Goal: Task Accomplishment & Management: Complete application form

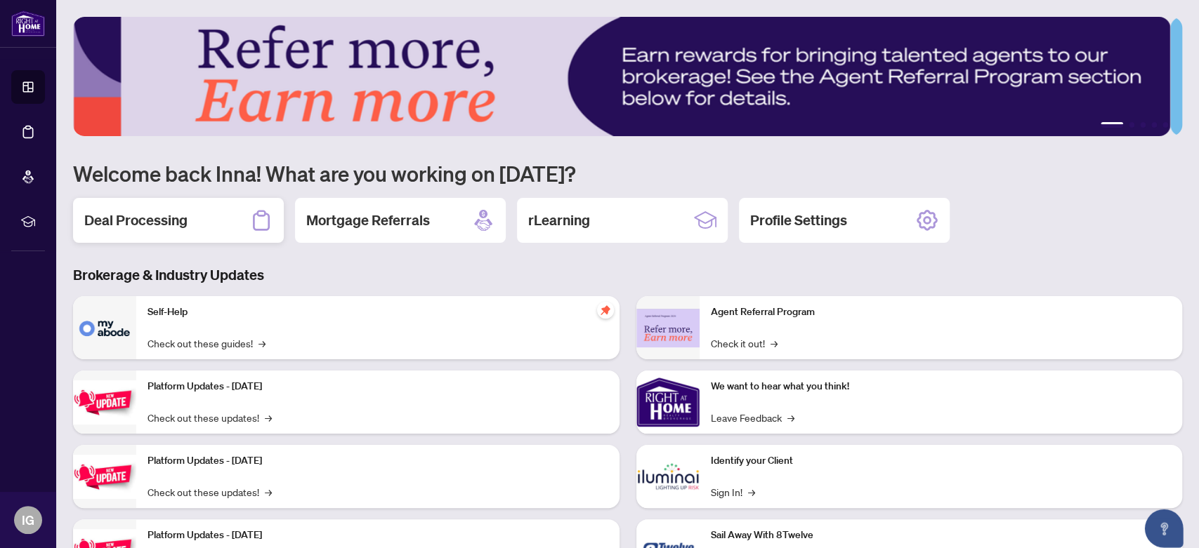
click at [231, 221] on div "Deal Processing" at bounding box center [178, 220] width 211 height 45
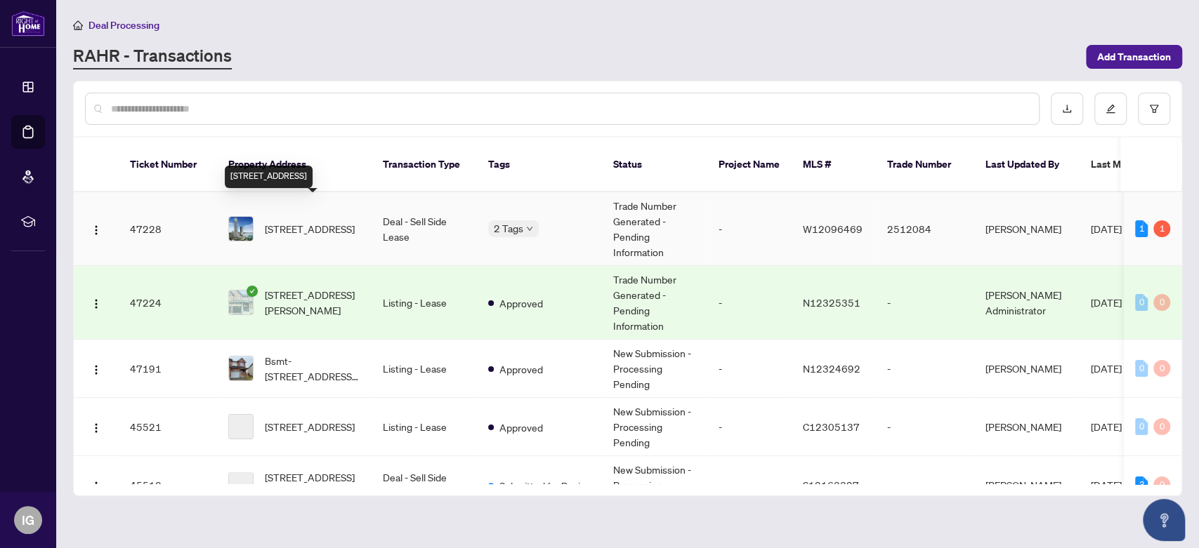
click at [335, 221] on span "[STREET_ADDRESS]" at bounding box center [310, 228] width 90 height 15
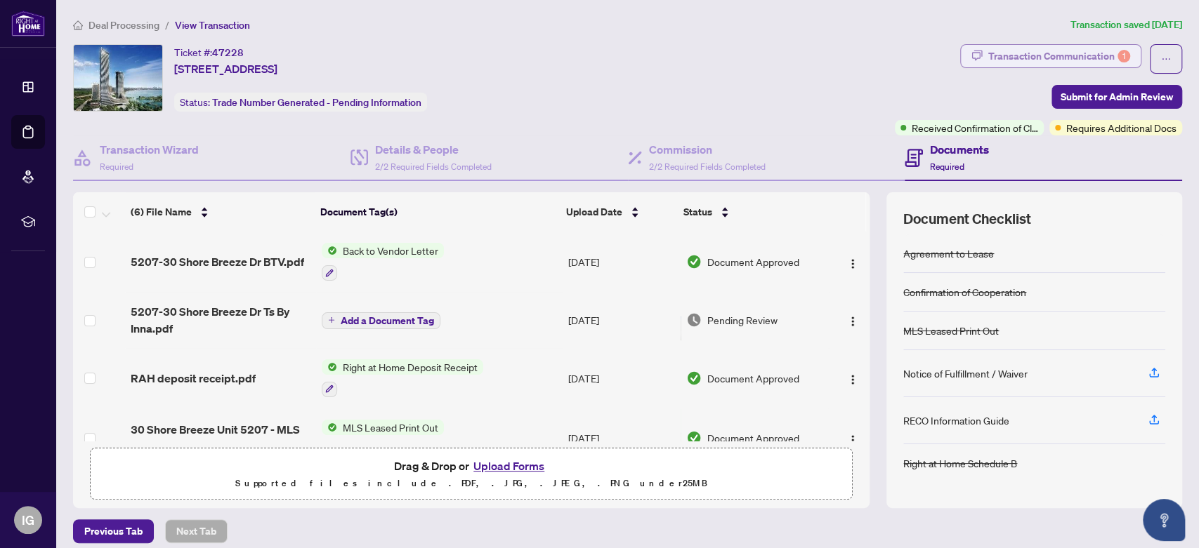
click at [1050, 54] on div "Transaction Communication 1" at bounding box center [1059, 56] width 142 height 22
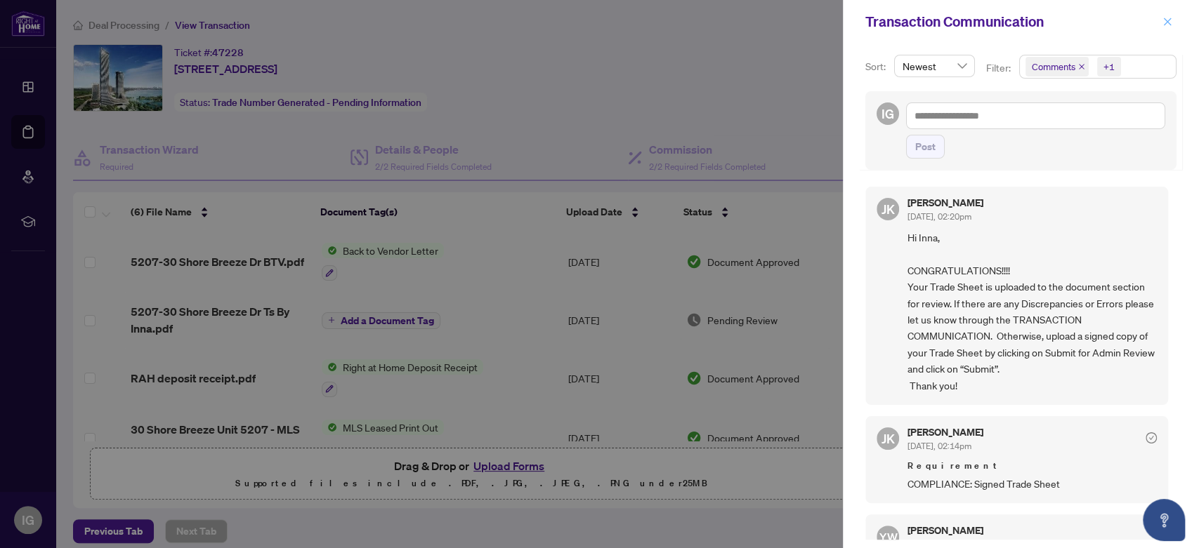
click at [1163, 21] on icon "close" at bounding box center [1167, 22] width 10 height 10
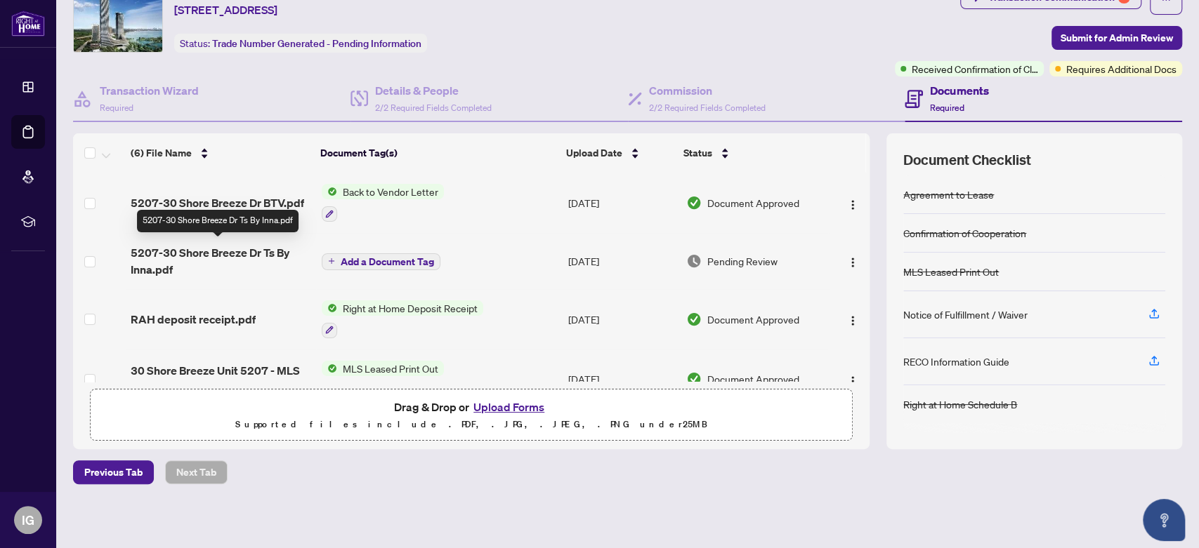
click at [183, 238] on td "5207-30 Shore Breeze Dr Ts By Inna.pdf" at bounding box center [220, 261] width 191 height 56
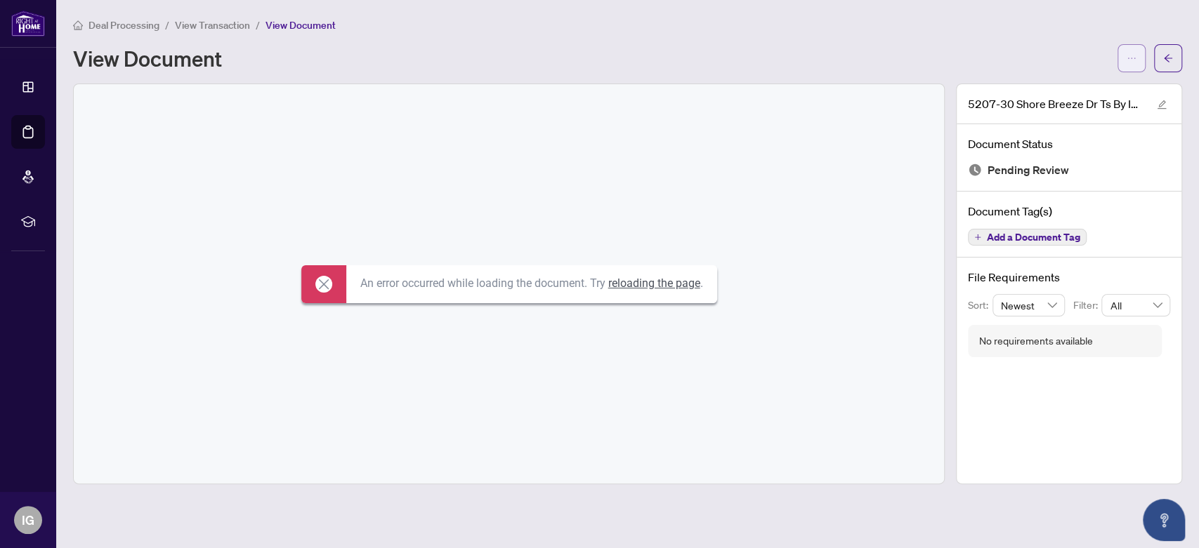
click at [1126, 53] on icon "ellipsis" at bounding box center [1131, 58] width 10 height 10
click at [1040, 88] on span "Download" at bounding box center [1080, 88] width 107 height 15
click at [1173, 58] on button "button" at bounding box center [1168, 58] width 28 height 28
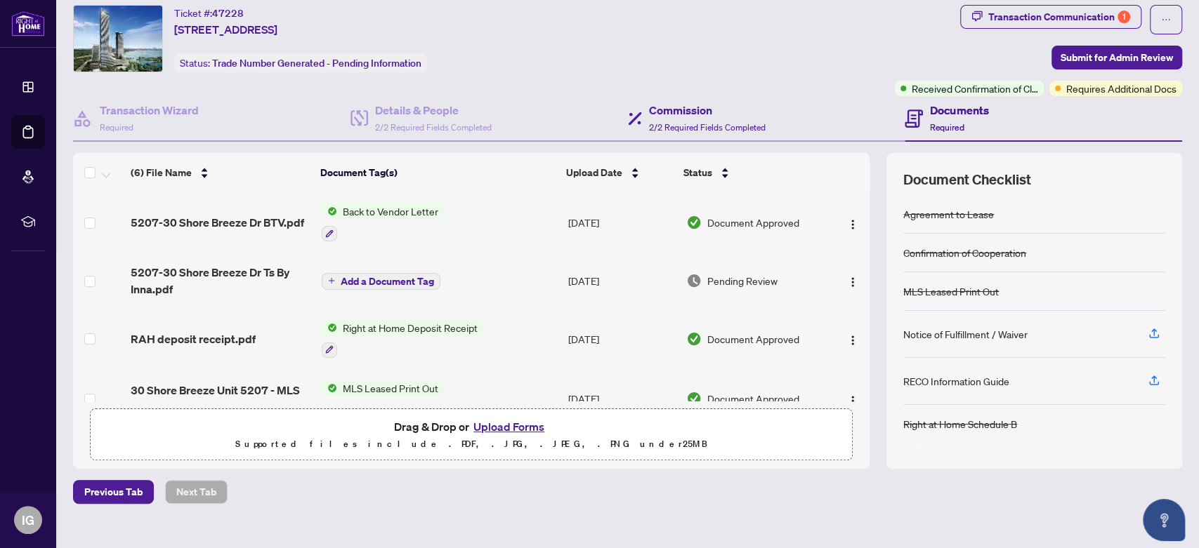
scroll to position [59, 0]
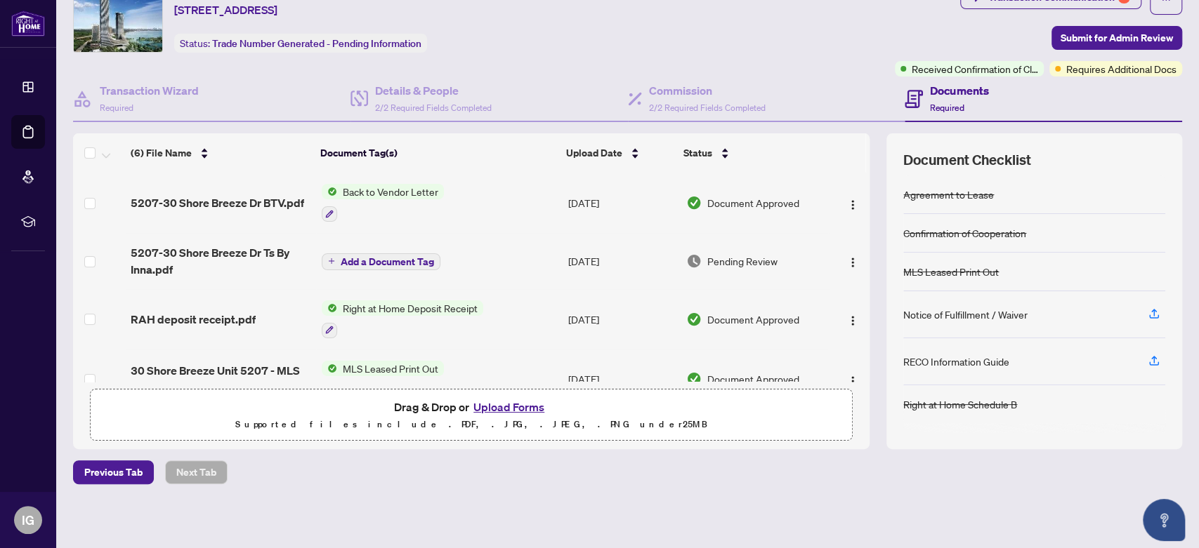
click at [511, 409] on button "Upload Forms" at bounding box center [508, 407] width 79 height 18
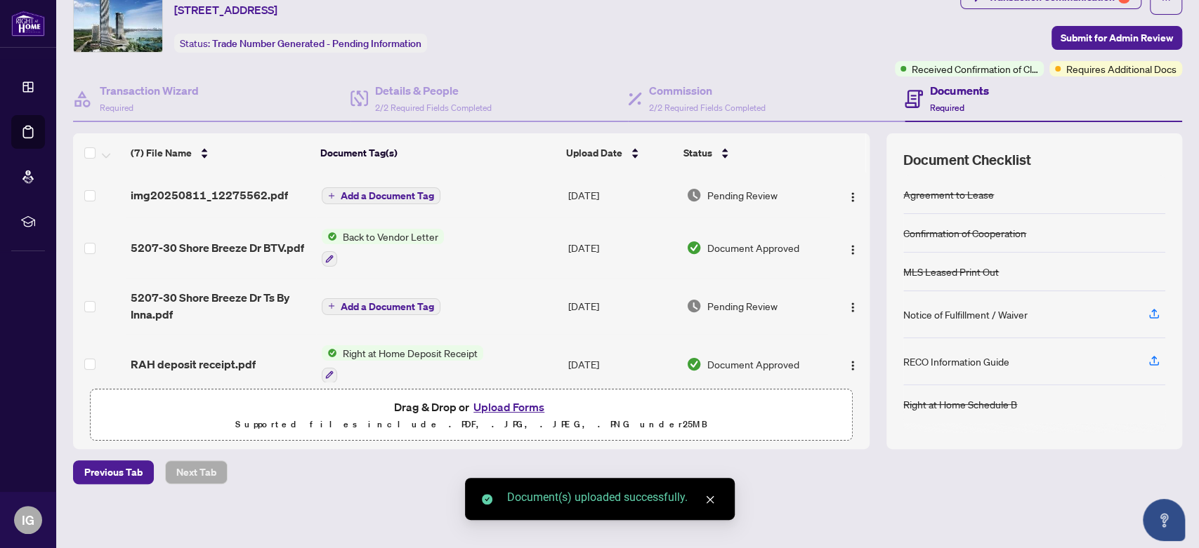
scroll to position [0, 0]
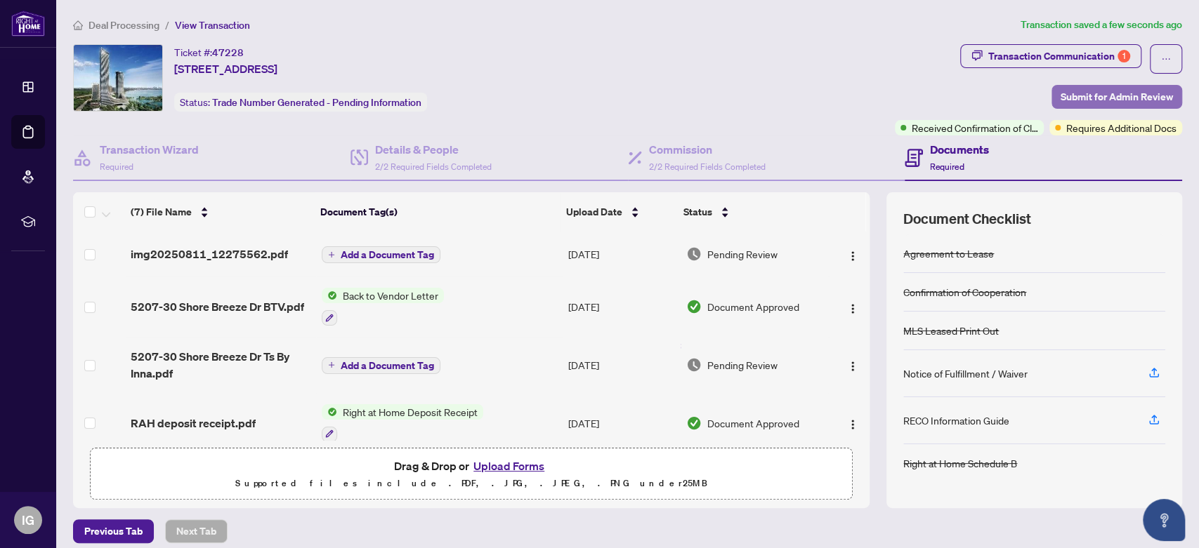
click at [1067, 89] on span "Submit for Admin Review" at bounding box center [1116, 97] width 112 height 22
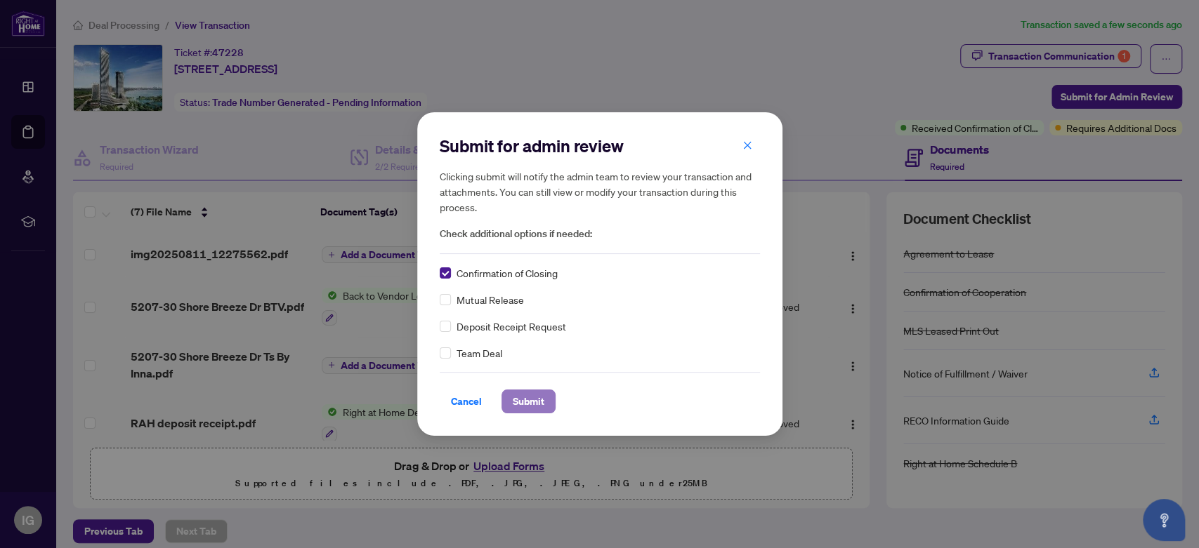
click at [532, 403] on span "Submit" at bounding box center [529, 401] width 32 height 22
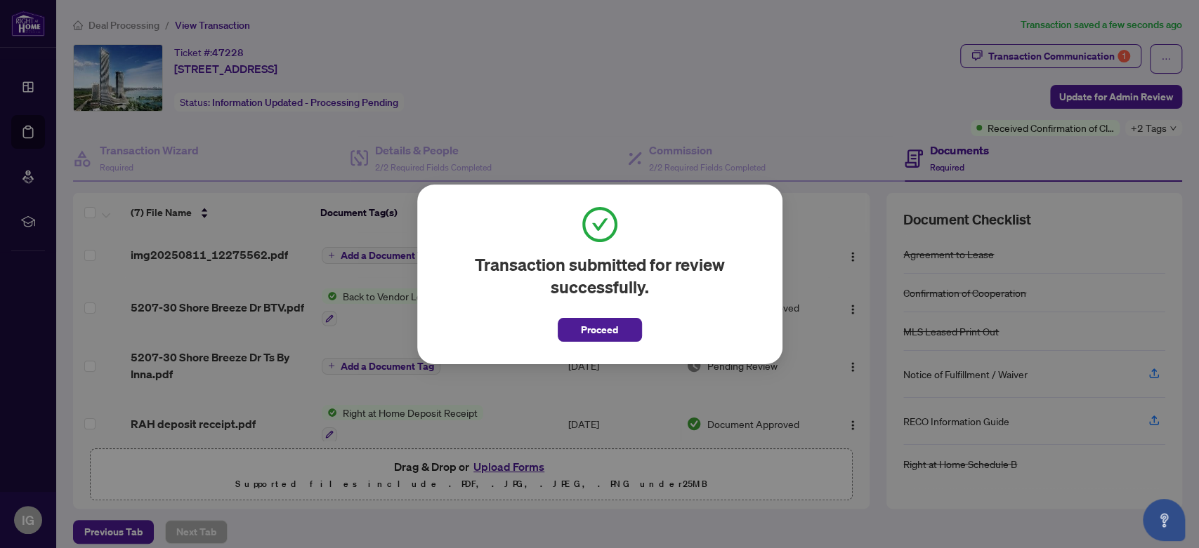
click at [590, 331] on span "Proceed" at bounding box center [599, 330] width 37 height 22
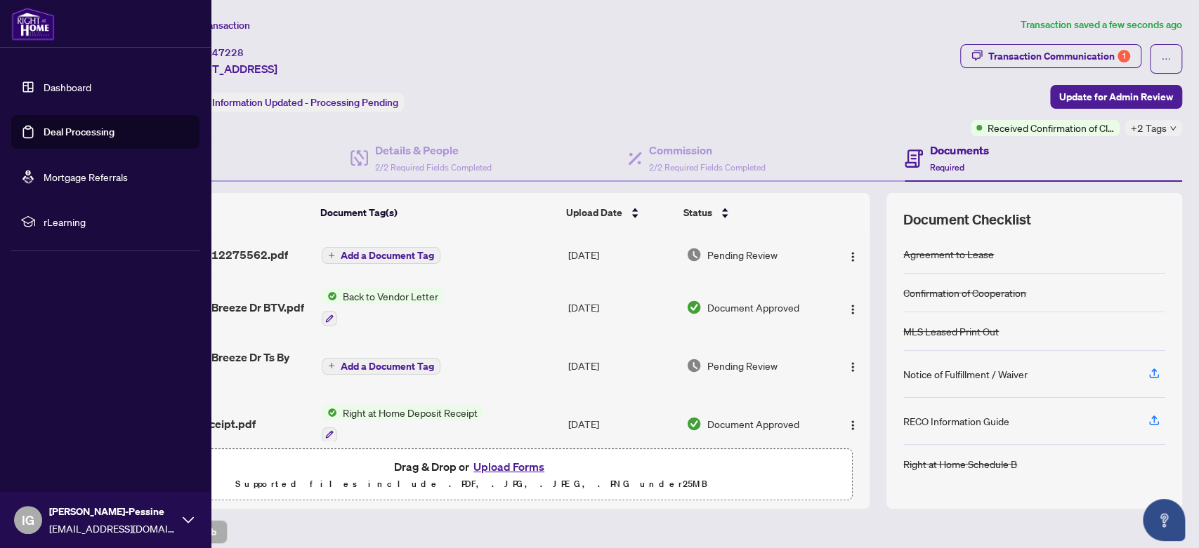
click at [62, 131] on link "Deal Processing" at bounding box center [79, 132] width 71 height 13
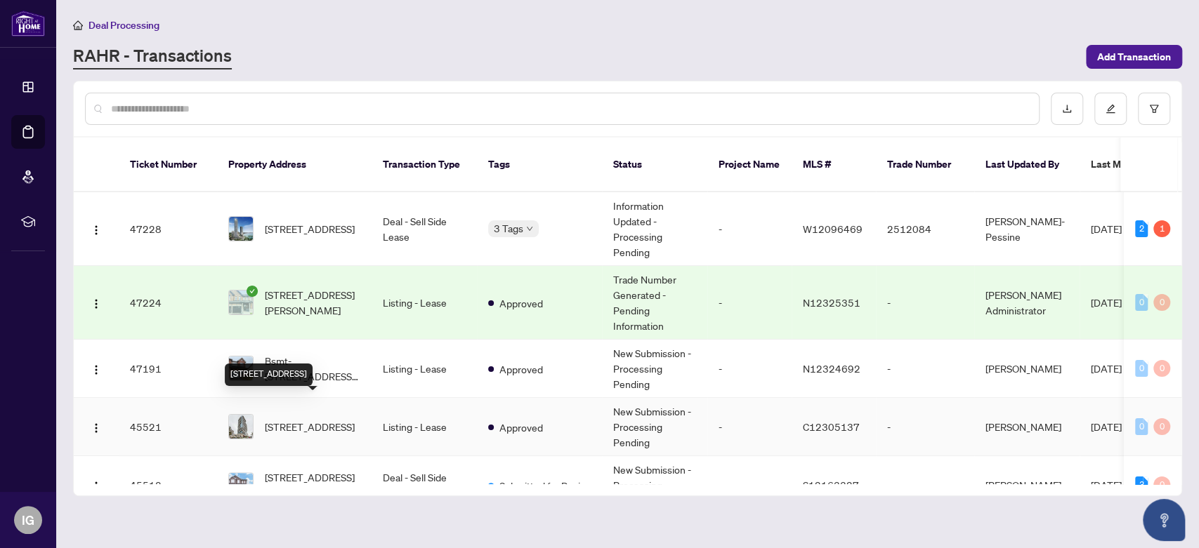
click at [333, 419] on span "2403-181 Bedford Rd, Toronto, Ontario M5R 0C2, Canada" at bounding box center [310, 426] width 90 height 15
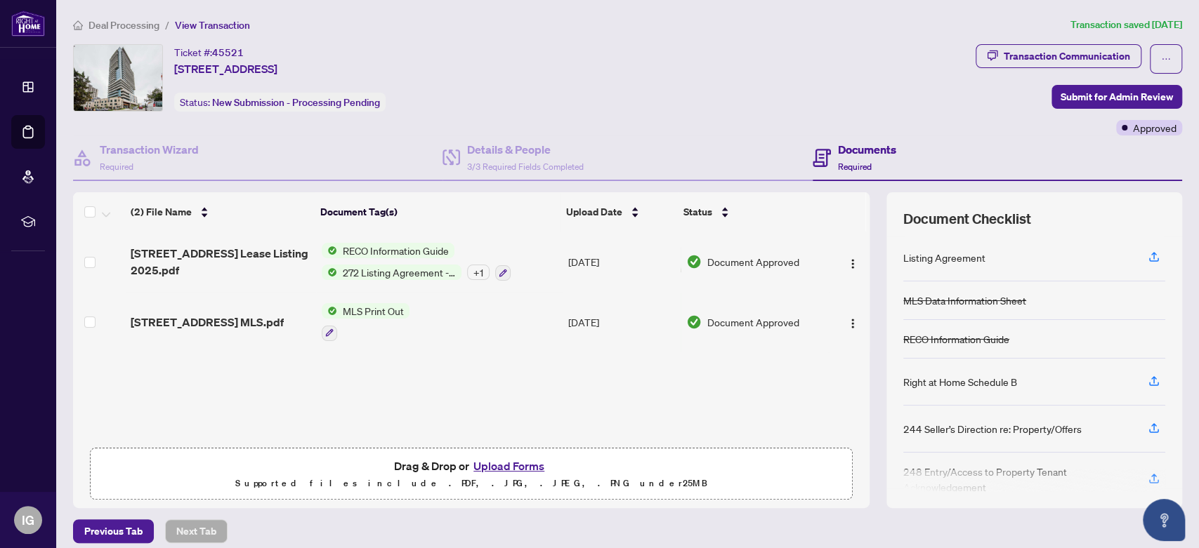
click at [505, 465] on button "Upload Forms" at bounding box center [508, 466] width 79 height 18
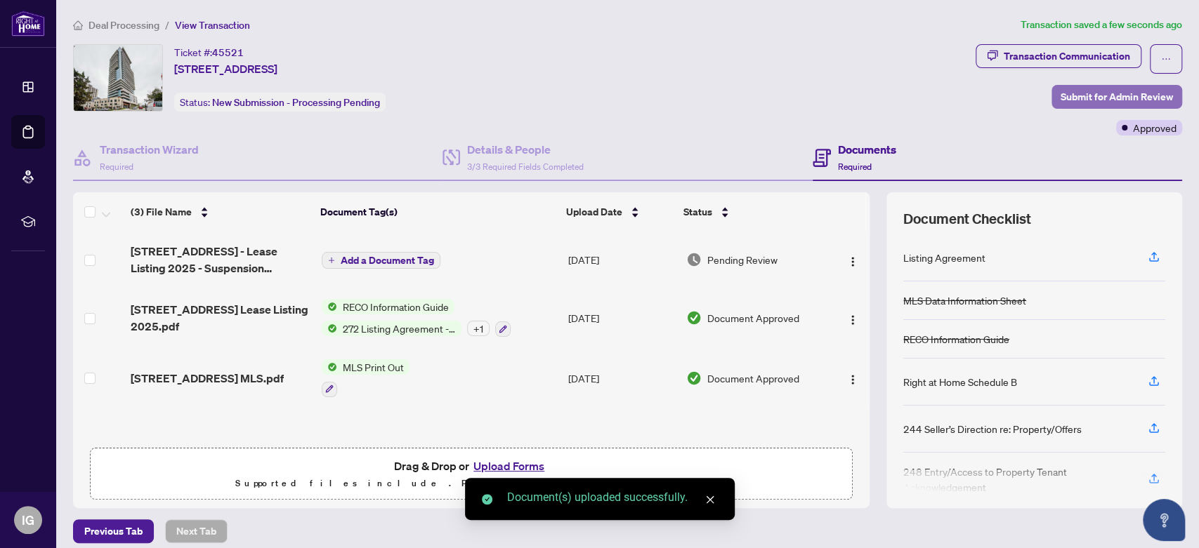
click at [1069, 92] on span "Submit for Admin Review" at bounding box center [1116, 97] width 112 height 22
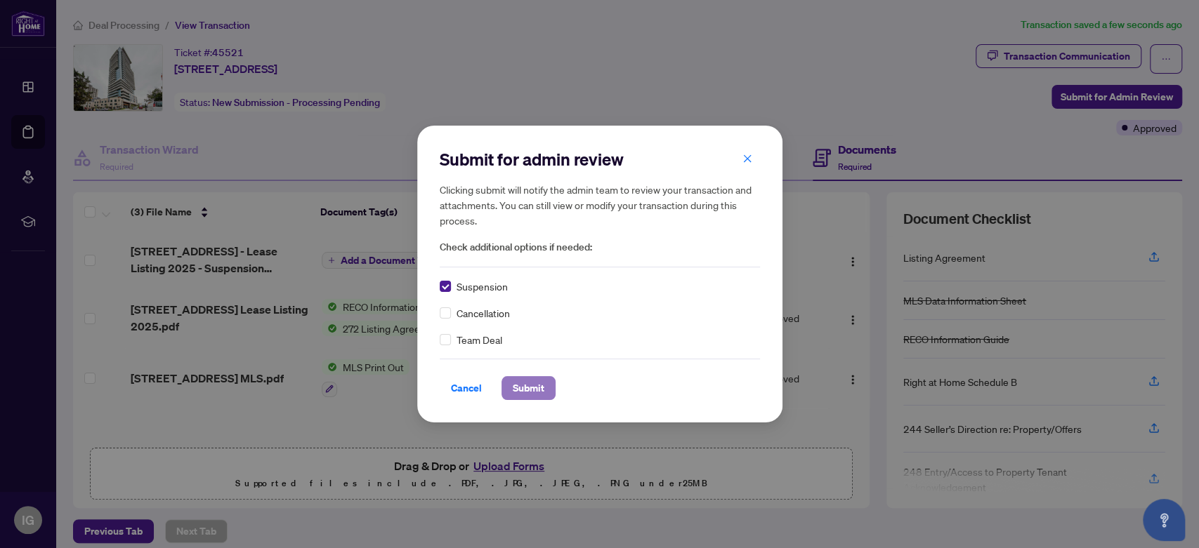
click at [529, 387] on span "Submit" at bounding box center [529, 388] width 32 height 22
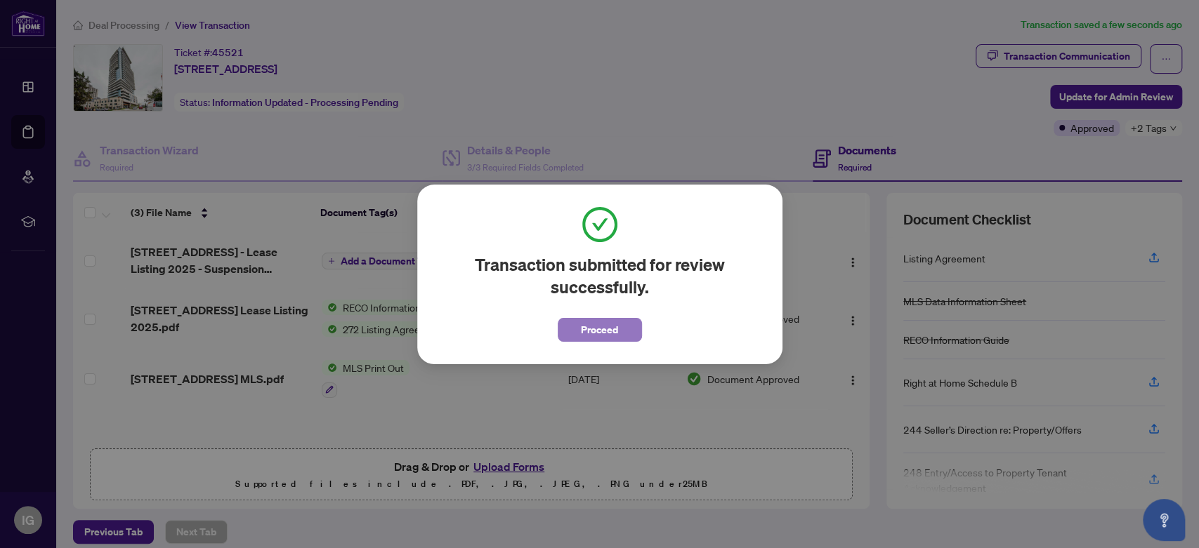
click at [607, 330] on span "Proceed" at bounding box center [599, 330] width 37 height 22
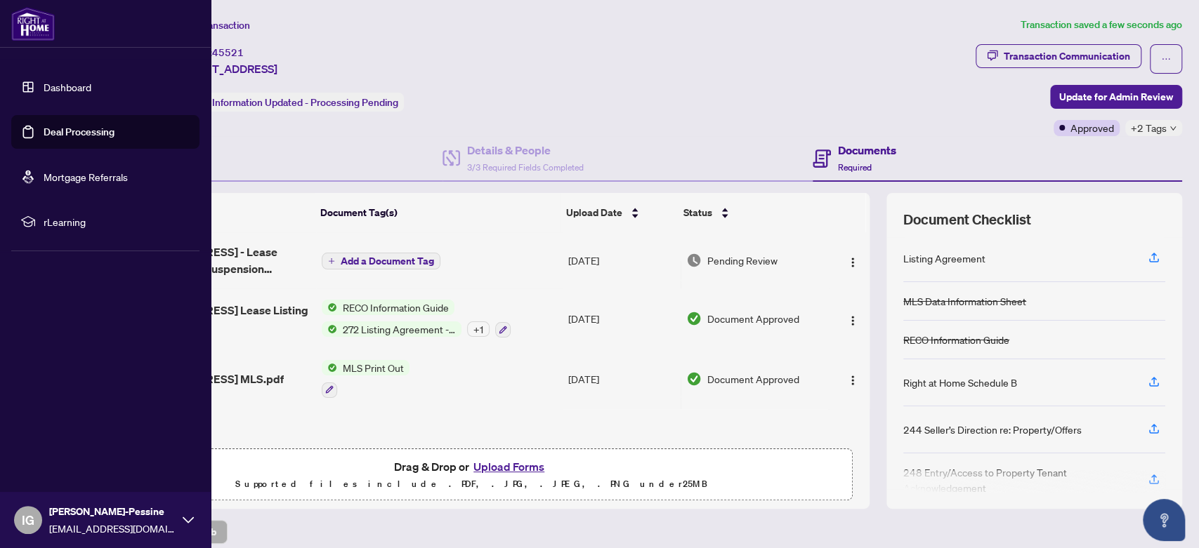
click at [91, 130] on link "Deal Processing" at bounding box center [79, 132] width 71 height 13
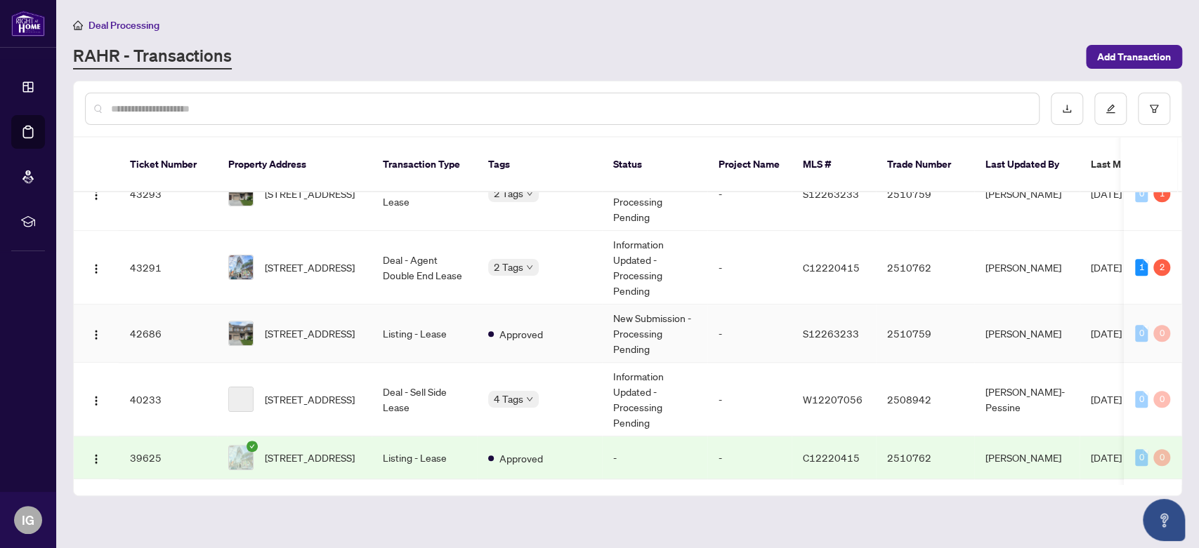
scroll to position [546, 0]
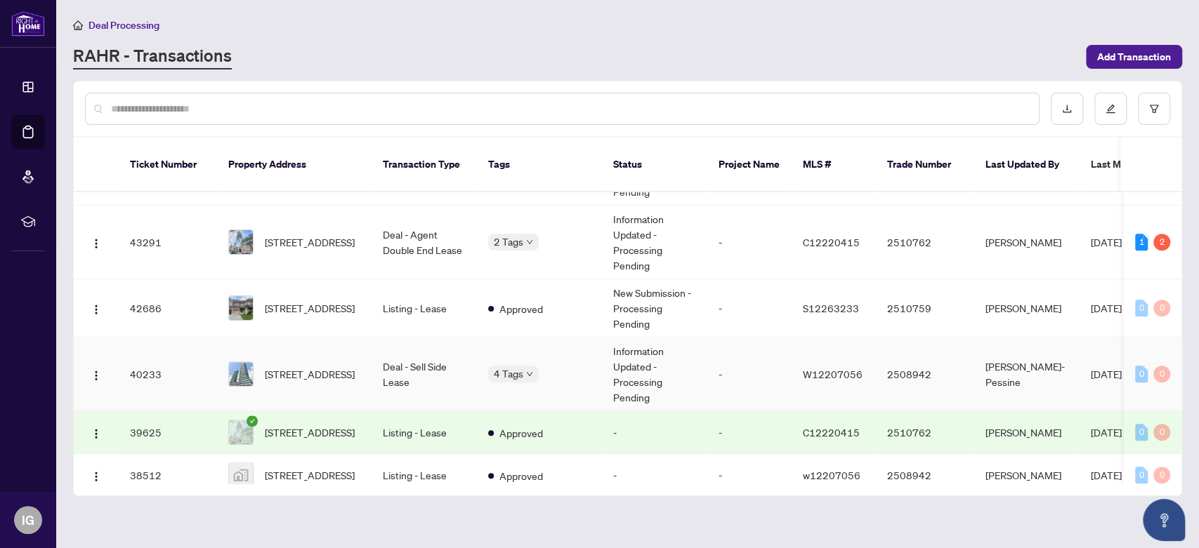
click at [405, 347] on td "Deal - Sell Side Lease" at bounding box center [423, 375] width 105 height 74
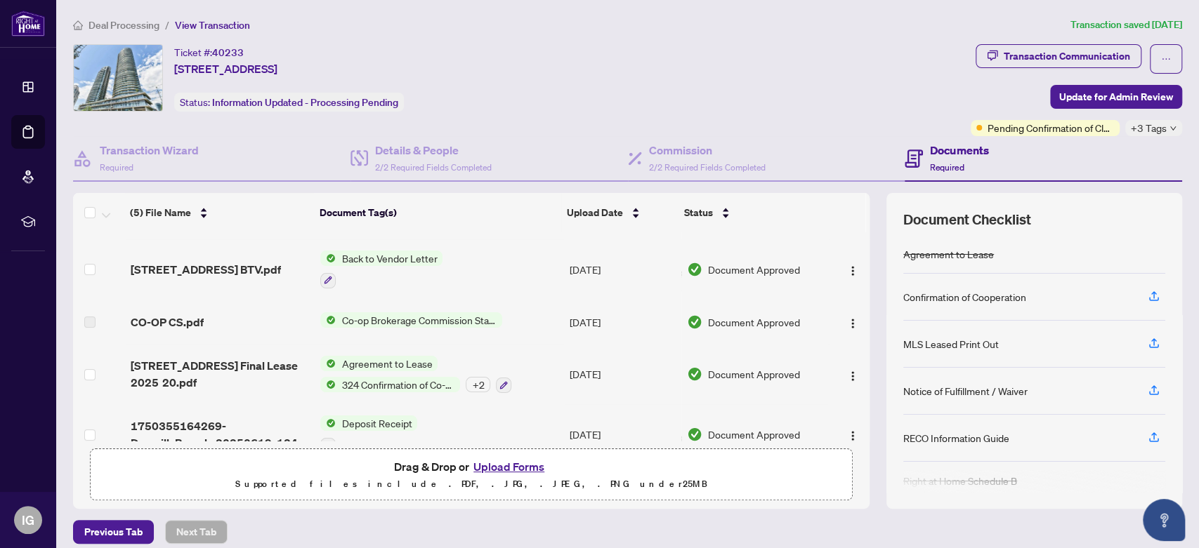
scroll to position [77, 0]
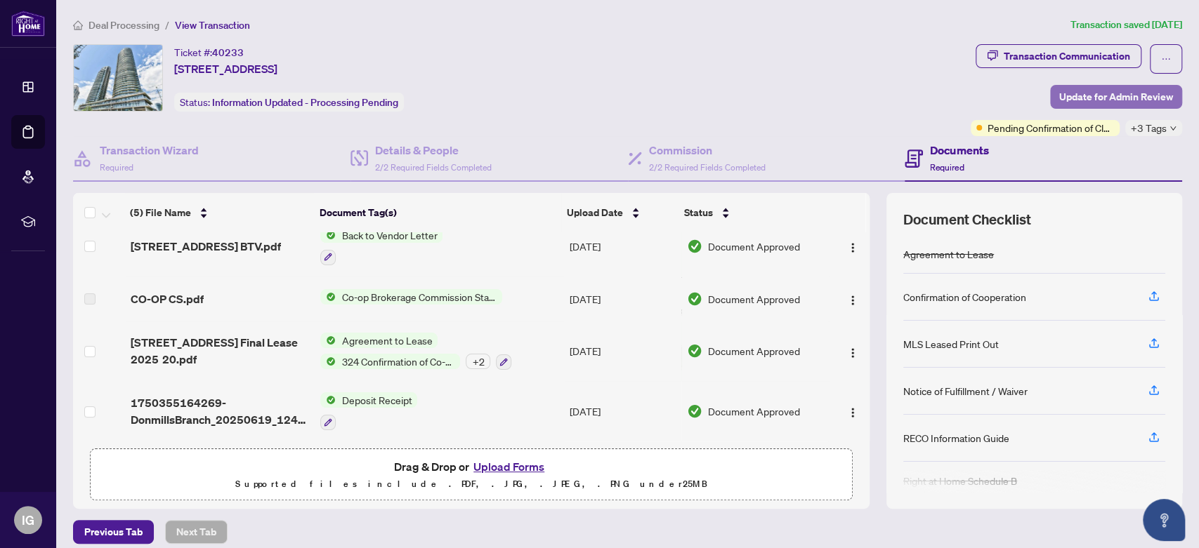
click at [1089, 95] on span "Update for Admin Review" at bounding box center [1116, 97] width 114 height 22
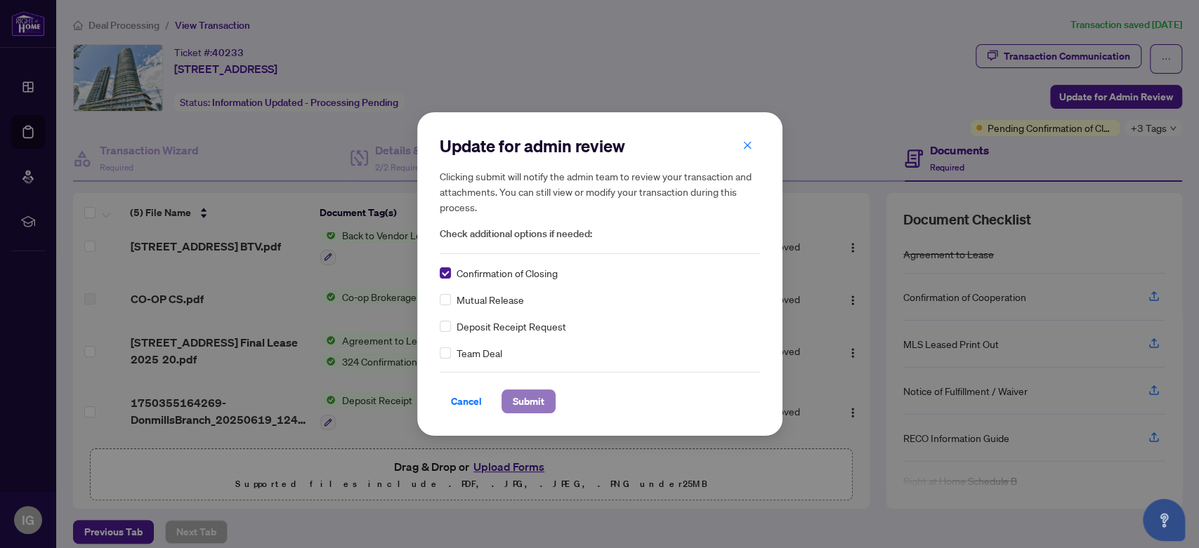
click at [524, 397] on span "Submit" at bounding box center [529, 401] width 32 height 22
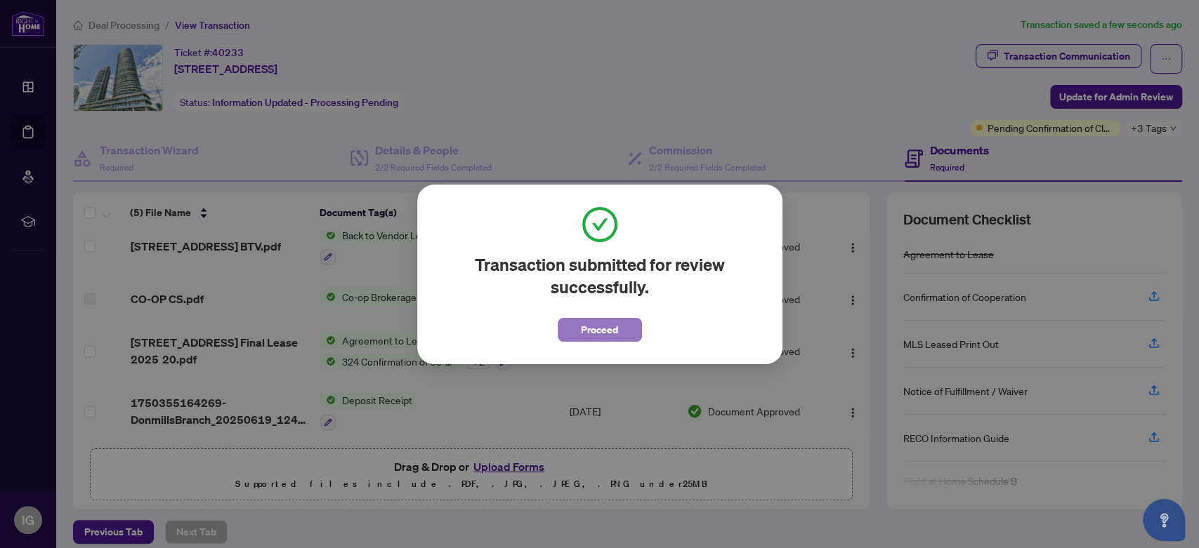
click at [592, 336] on span "Proceed" at bounding box center [599, 330] width 37 height 22
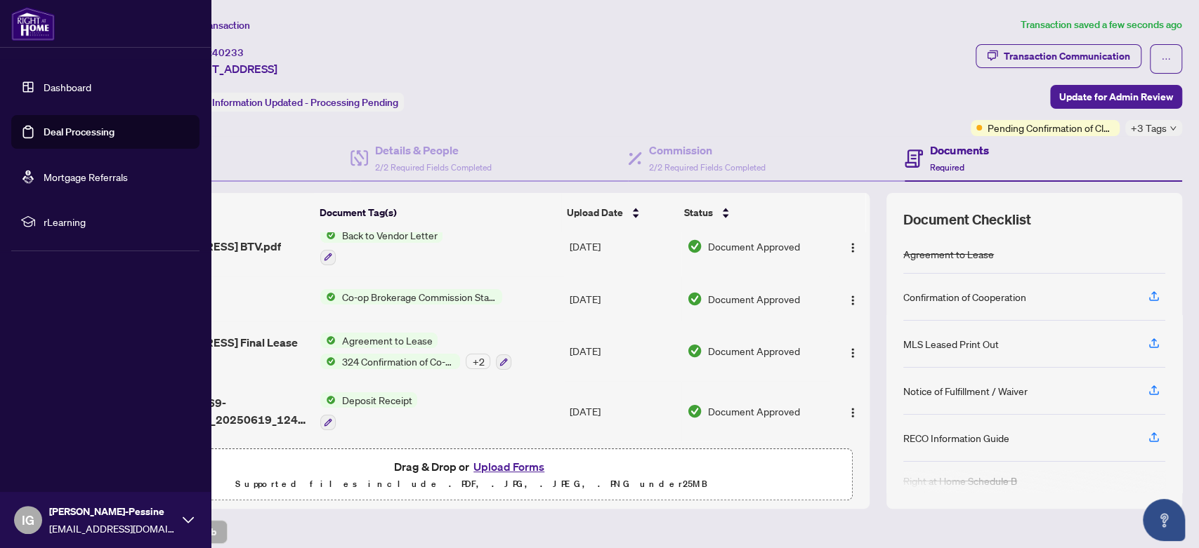
click at [56, 134] on link "Deal Processing" at bounding box center [79, 132] width 71 height 13
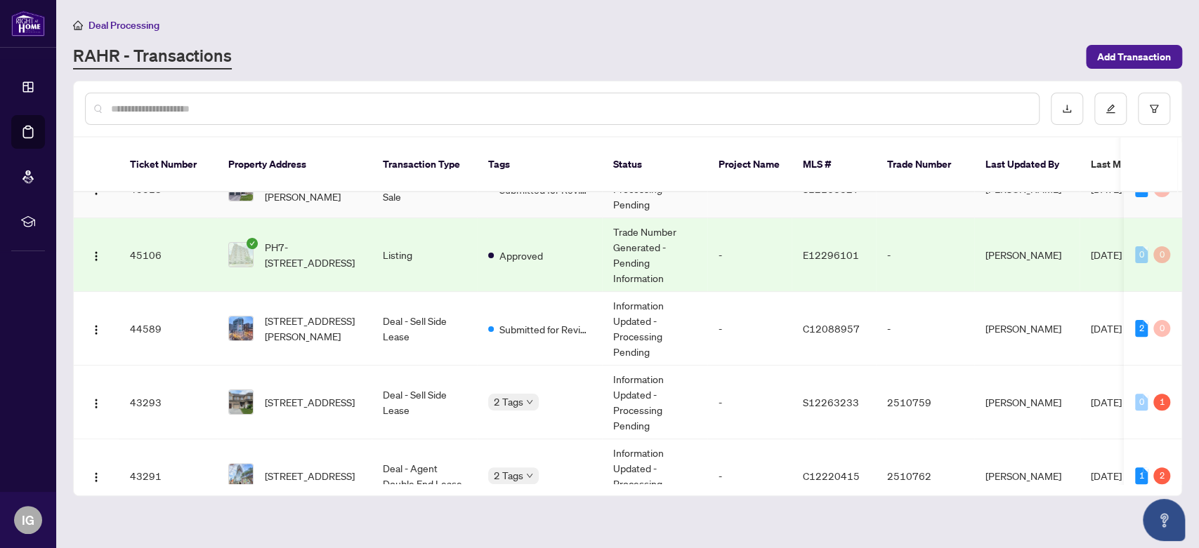
scroll to position [390, 0]
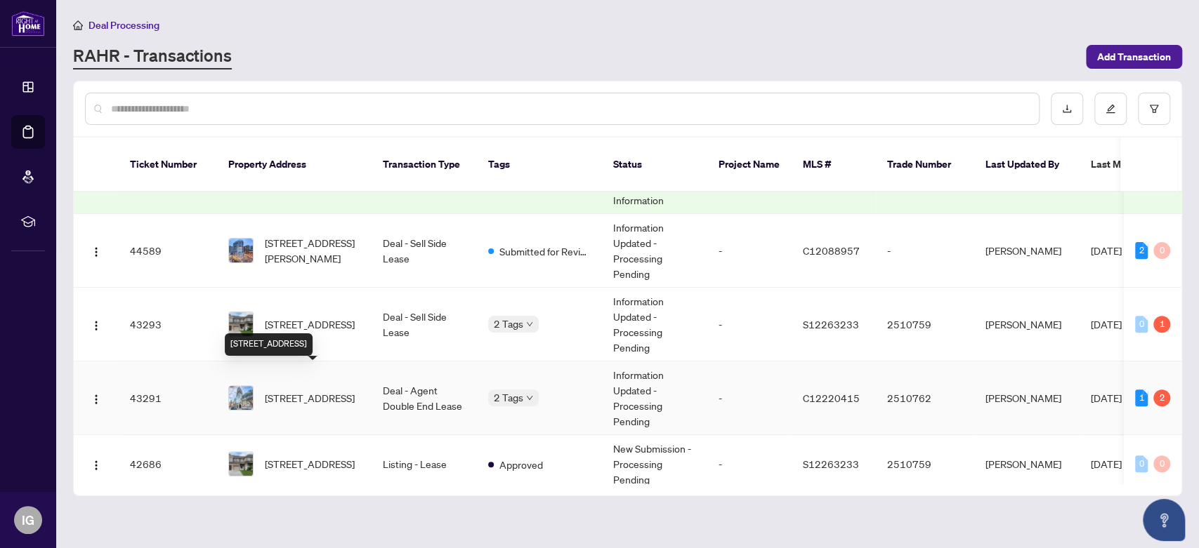
click at [340, 390] on span "2504-375 King St, Toronto, Ontario M5V 1K1, Canada" at bounding box center [310, 397] width 90 height 15
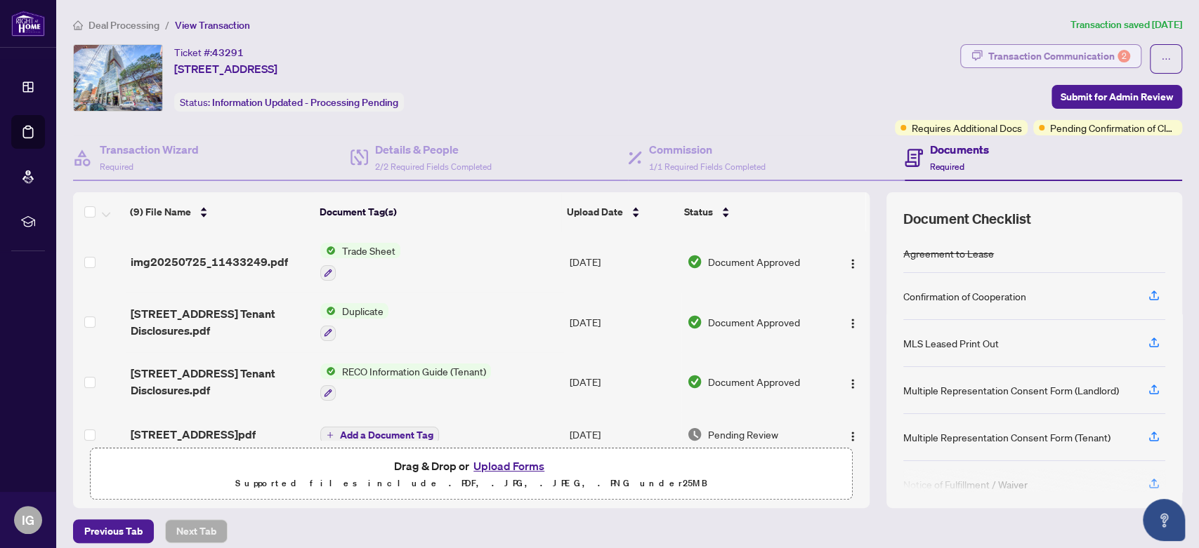
click at [1064, 58] on div "Transaction Communication 2" at bounding box center [1059, 56] width 142 height 22
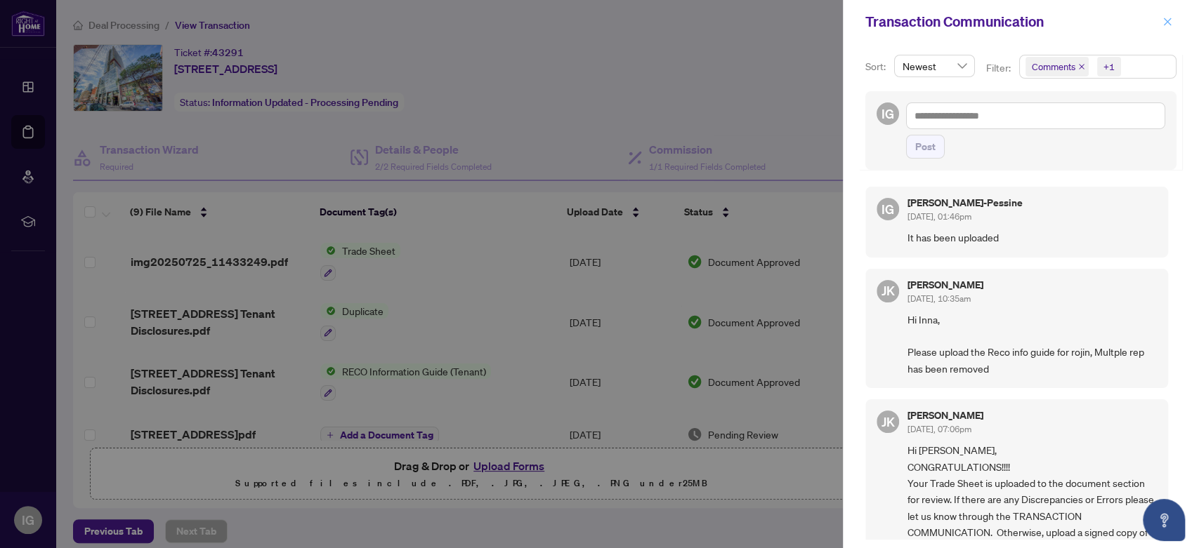
click at [1163, 14] on span "button" at bounding box center [1167, 22] width 10 height 22
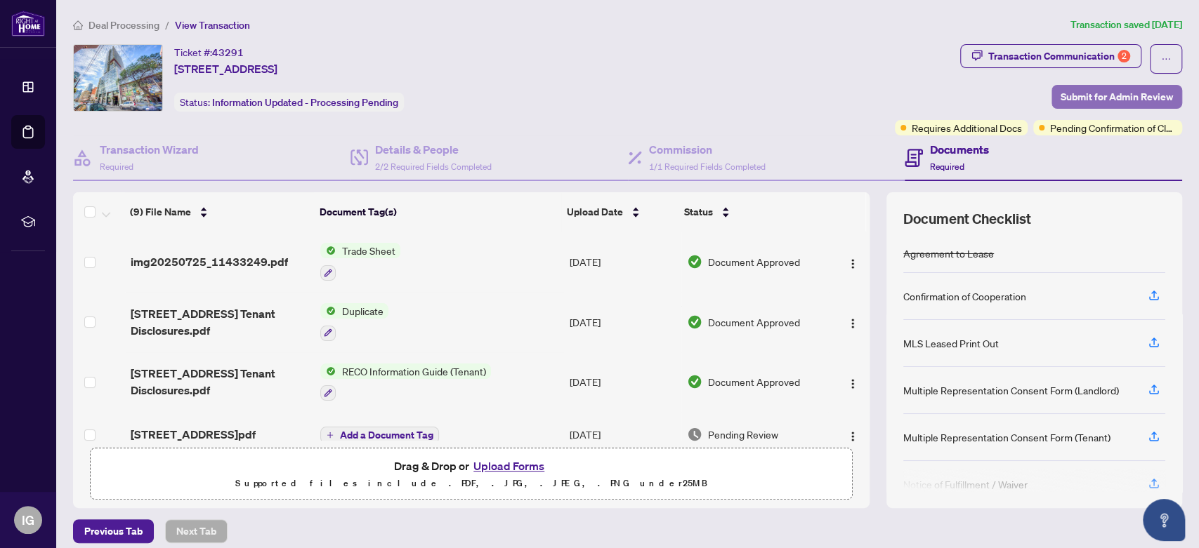
click at [1077, 96] on span "Submit for Admin Review" at bounding box center [1116, 97] width 112 height 22
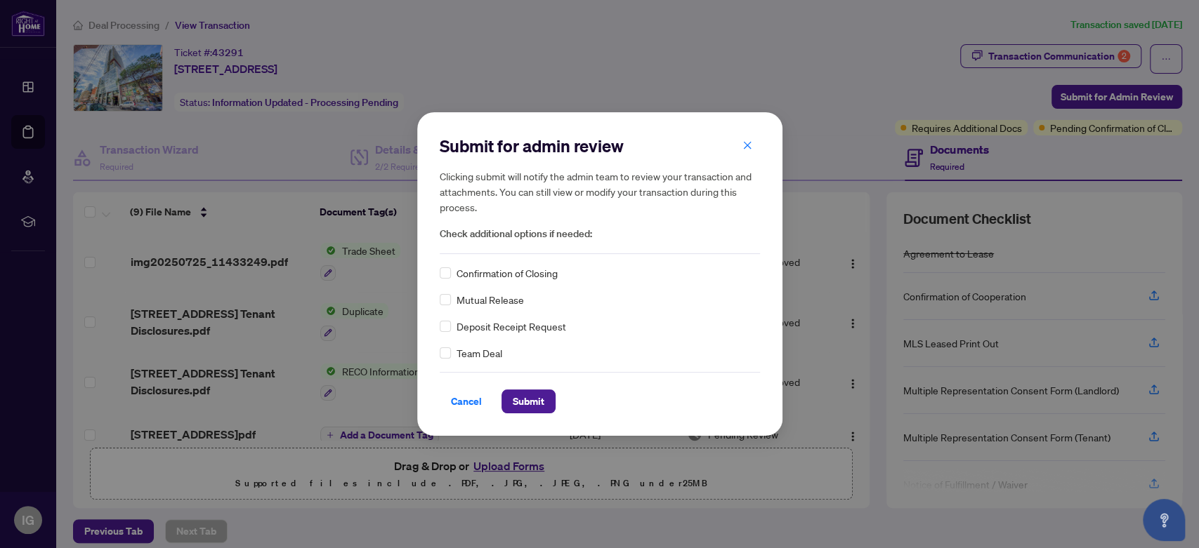
click at [450, 276] on div "Confirmation of Closing" at bounding box center [600, 272] width 320 height 15
click at [521, 408] on span "Submit" at bounding box center [529, 401] width 32 height 22
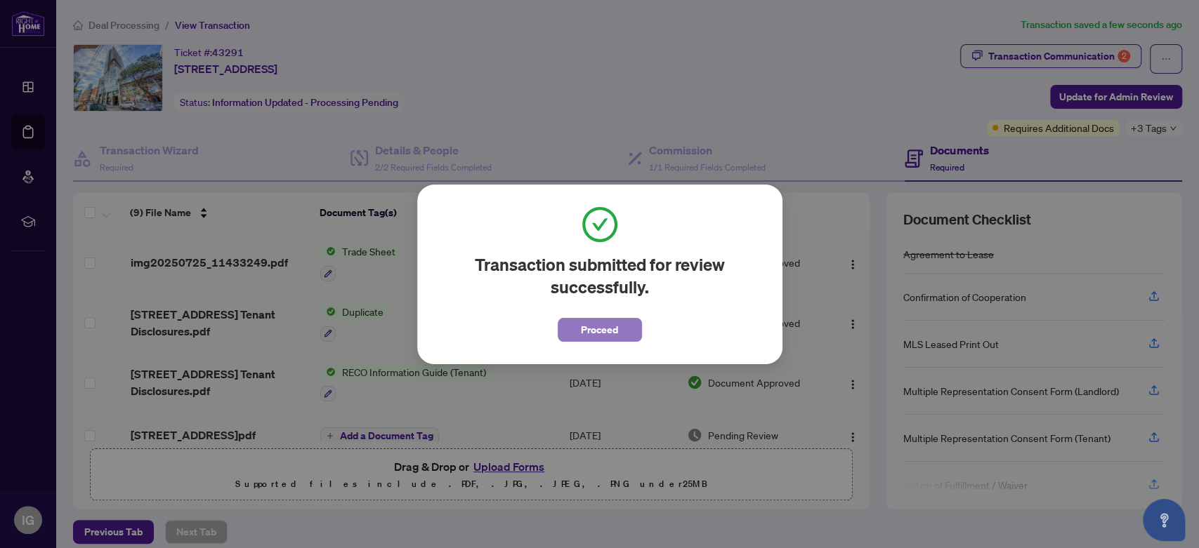
click at [613, 329] on span "Proceed" at bounding box center [599, 330] width 37 height 22
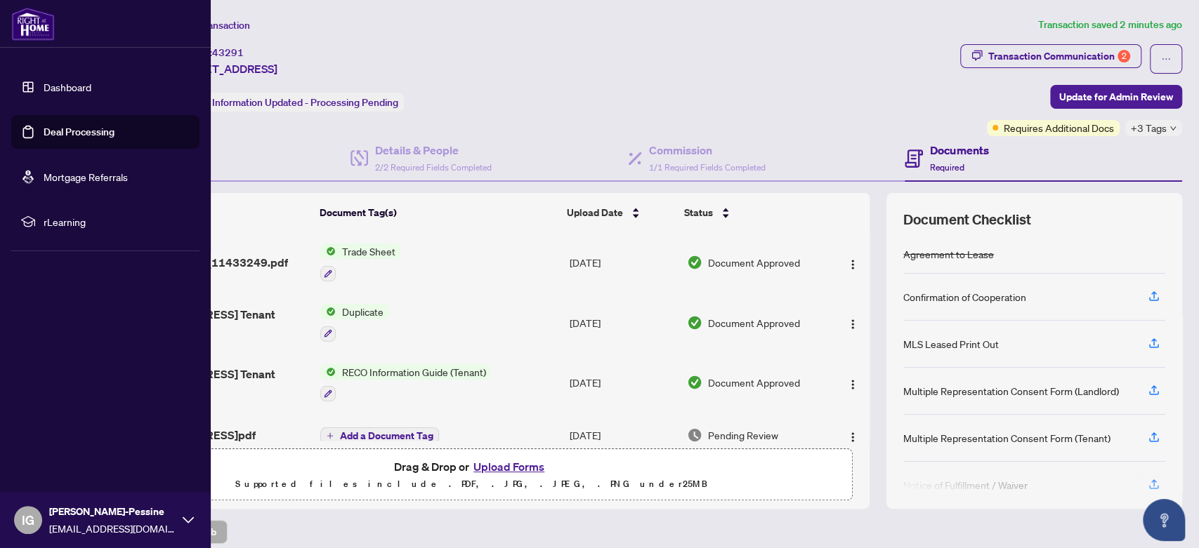
click at [66, 127] on link "Deal Processing" at bounding box center [79, 132] width 71 height 13
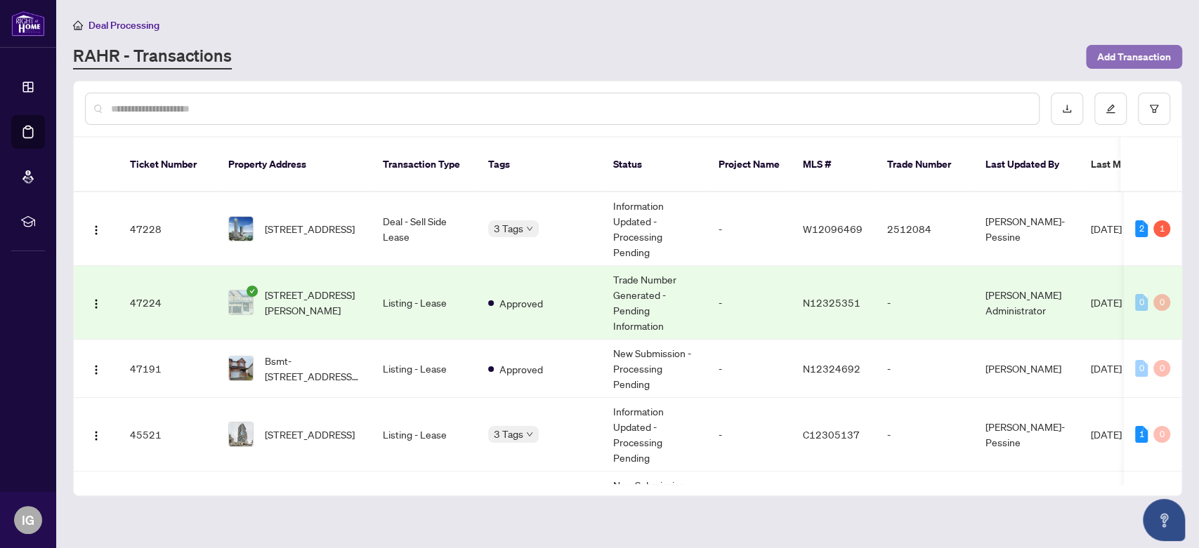
click at [1117, 46] on span "Add Transaction" at bounding box center [1134, 57] width 74 height 22
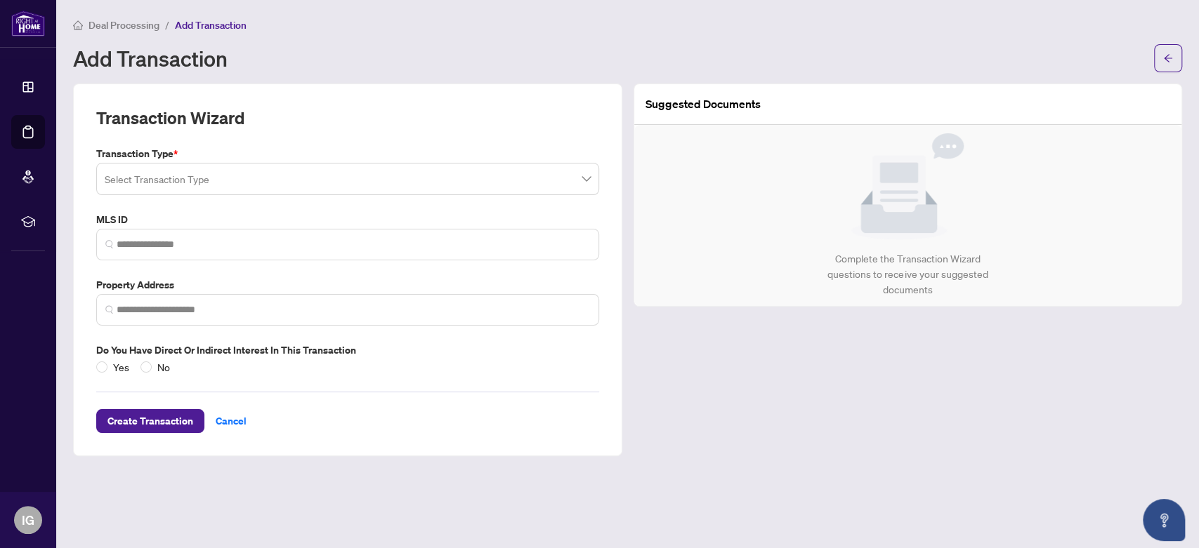
click at [322, 172] on input "search" at bounding box center [341, 181] width 473 height 31
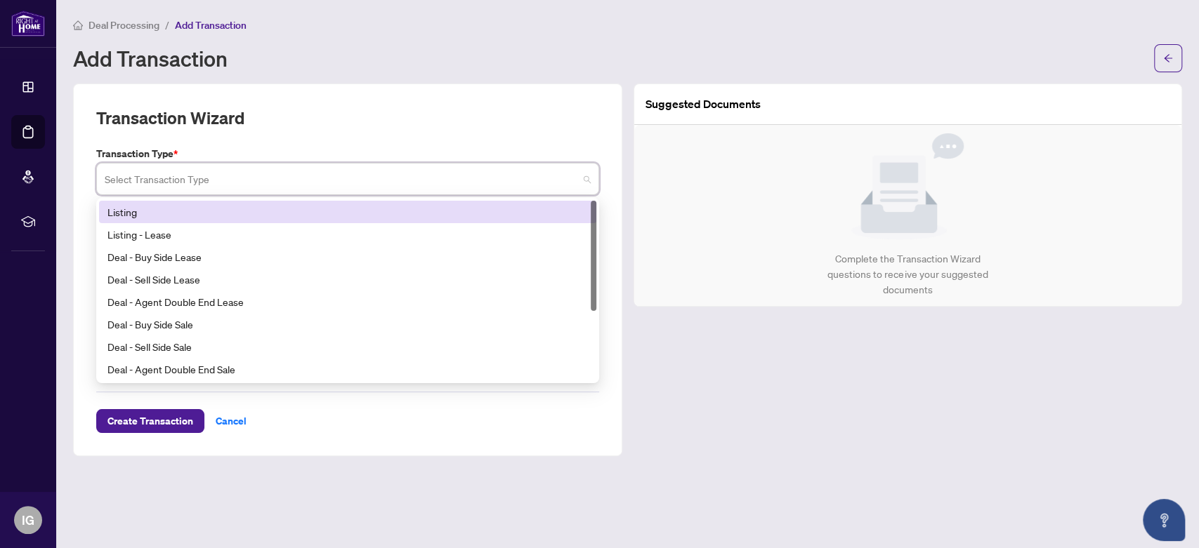
click at [293, 211] on div "Listing" at bounding box center [347, 211] width 480 height 15
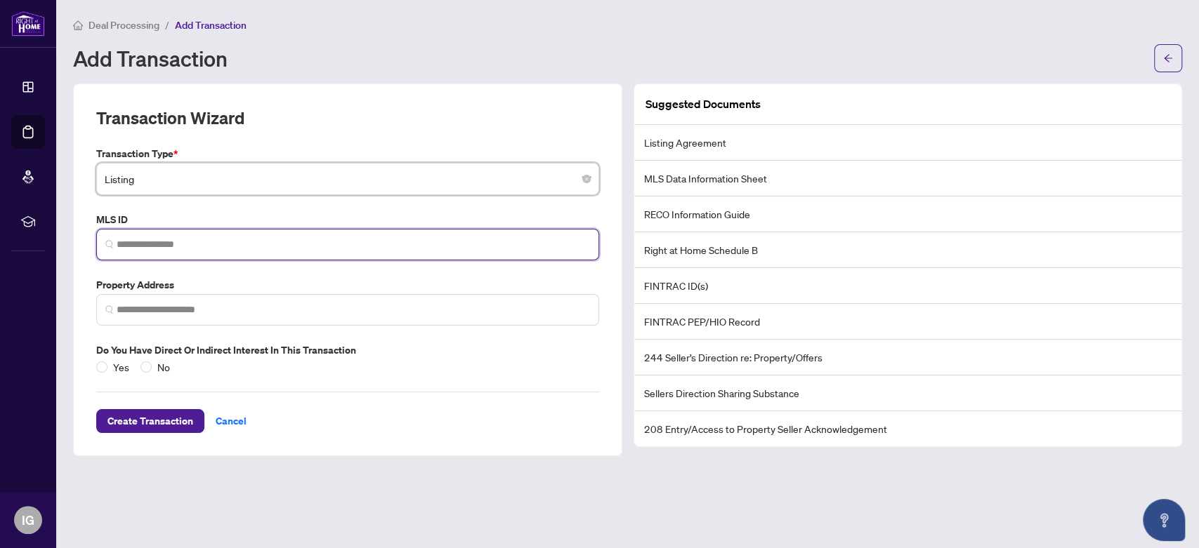
click at [274, 248] on input "search" at bounding box center [353, 244] width 473 height 15
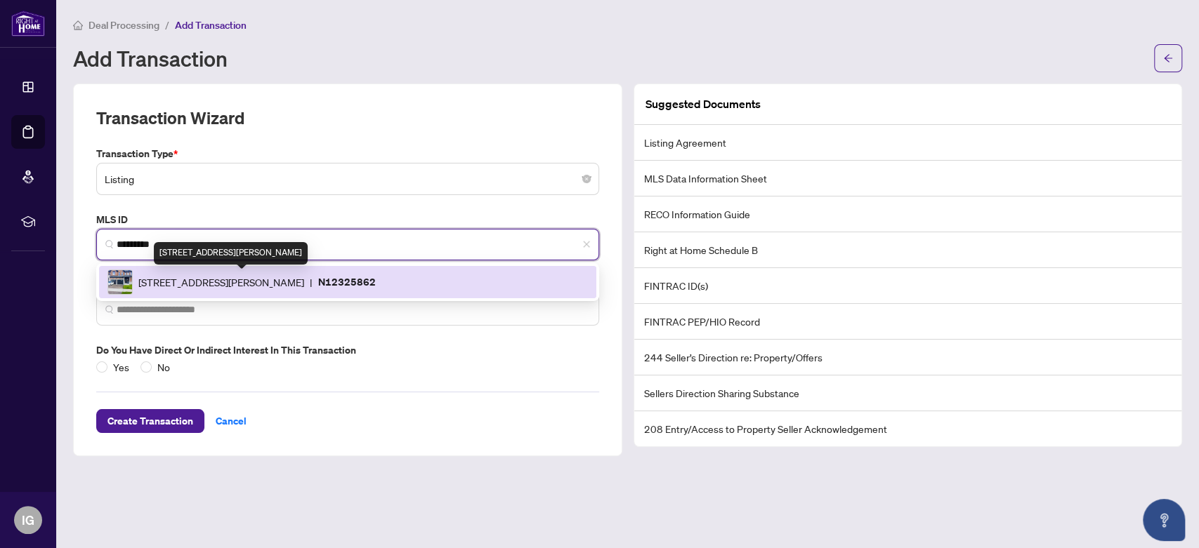
click at [279, 281] on span "2122 Dale Rd, Innisfil, Ontario L9S 0L4, Canada" at bounding box center [221, 282] width 166 height 15
type input "*********"
type input "**********"
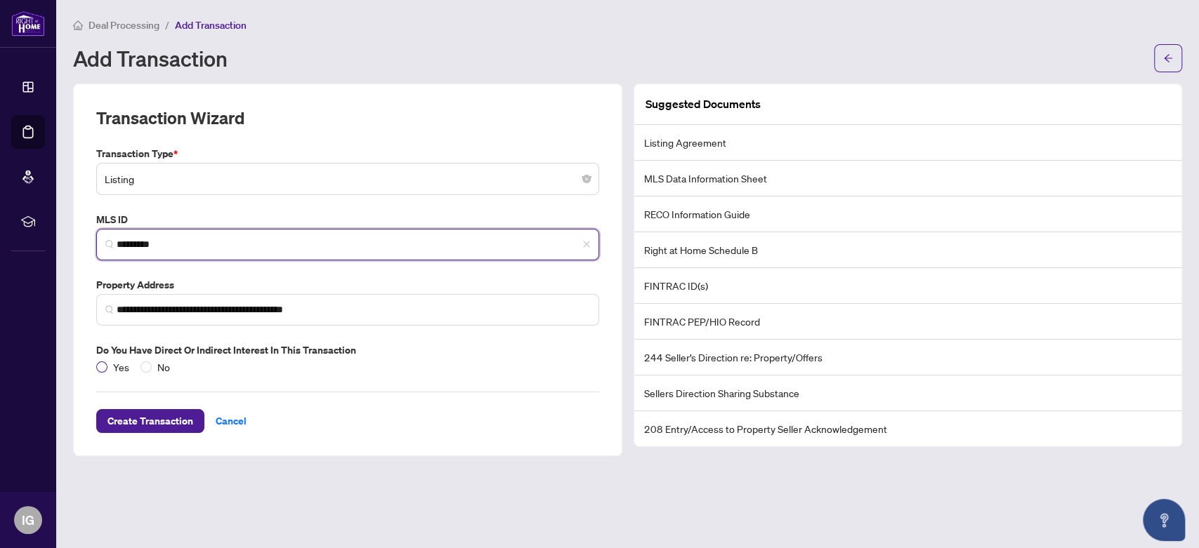
type input "*********"
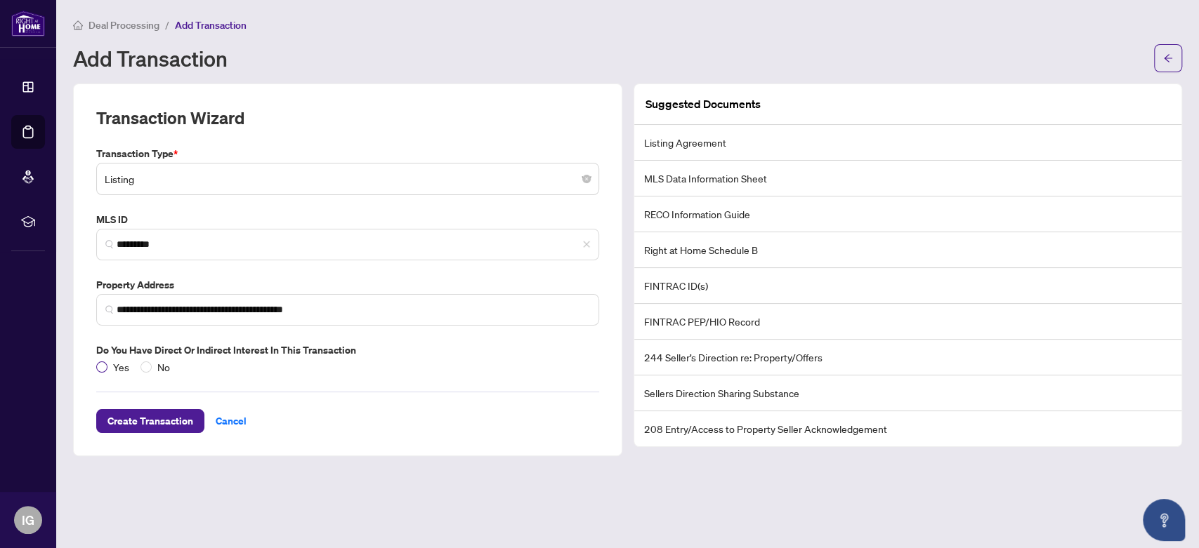
click at [110, 364] on span "Yes" at bounding box center [120, 366] width 27 height 15
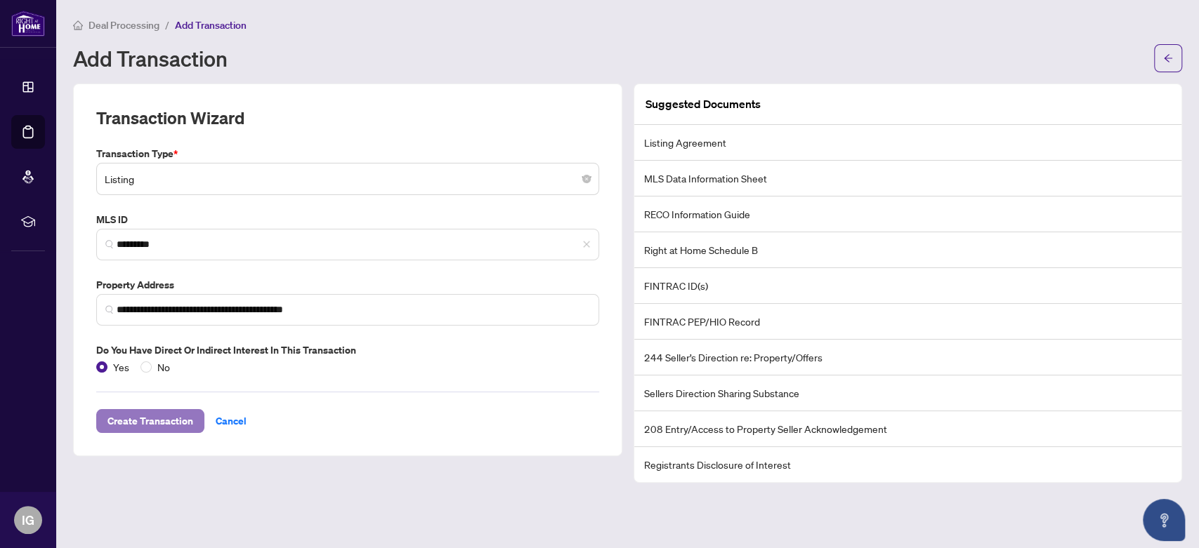
click at [143, 414] on span "Create Transaction" at bounding box center [150, 421] width 86 height 22
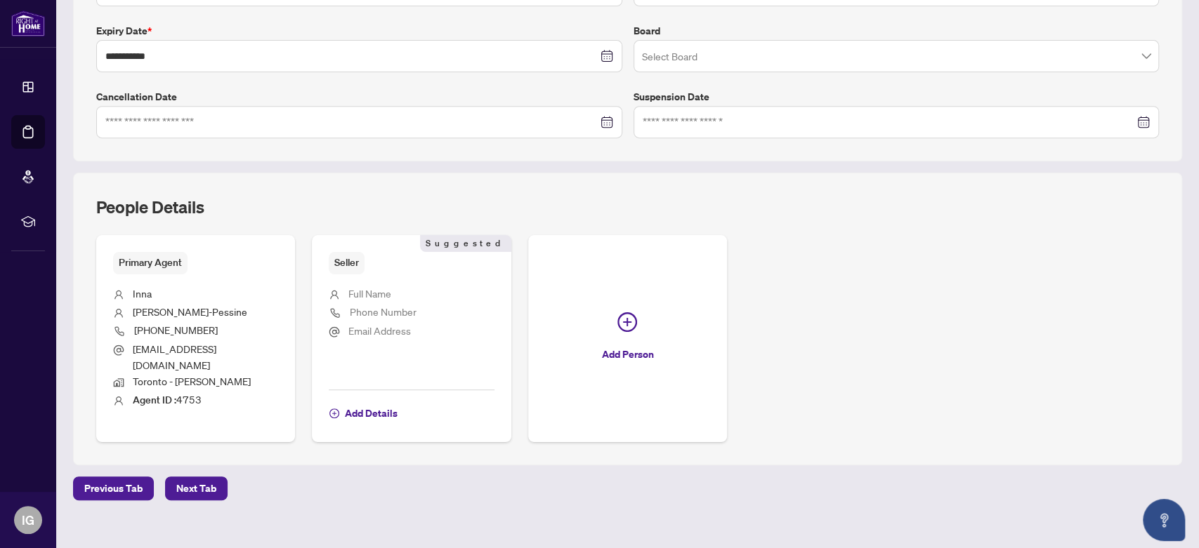
scroll to position [365, 0]
click at [182, 476] on span "Next Tab" at bounding box center [196, 487] width 40 height 22
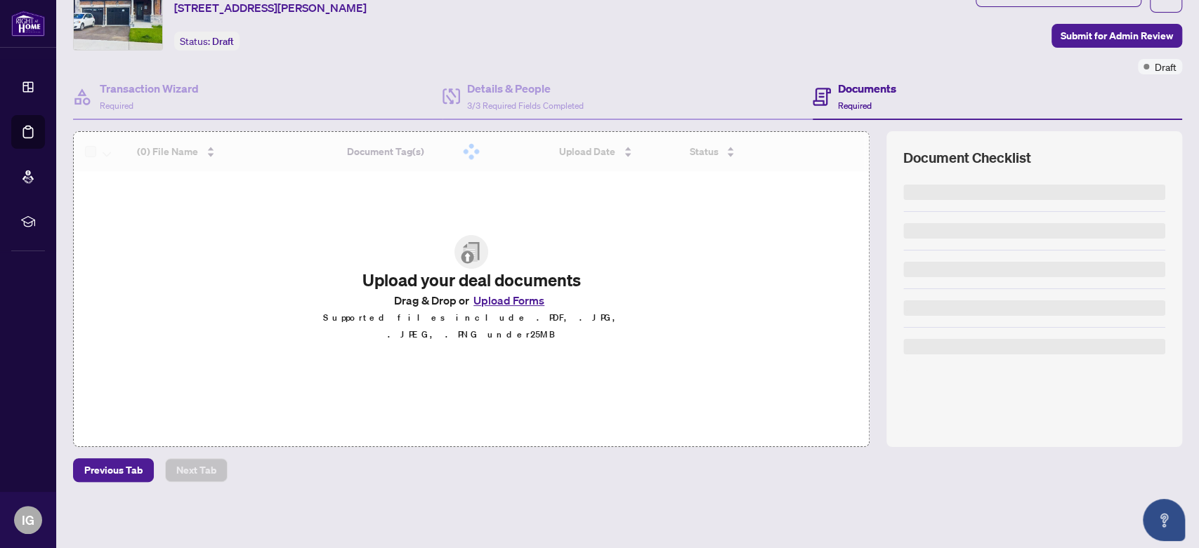
scroll to position [59, 0]
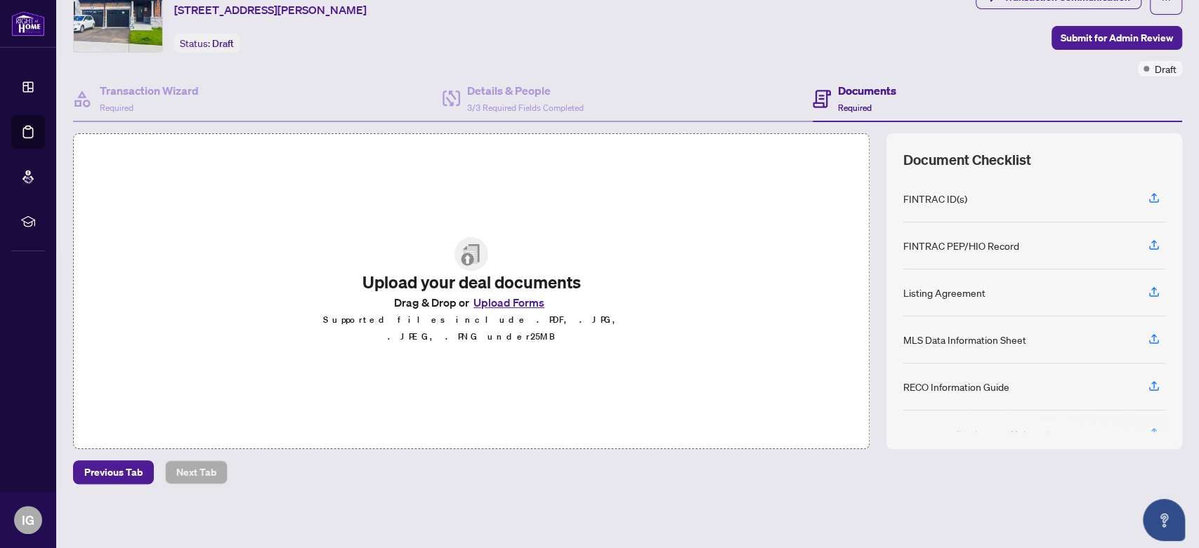
click at [508, 308] on button "Upload Forms" at bounding box center [508, 302] width 79 height 18
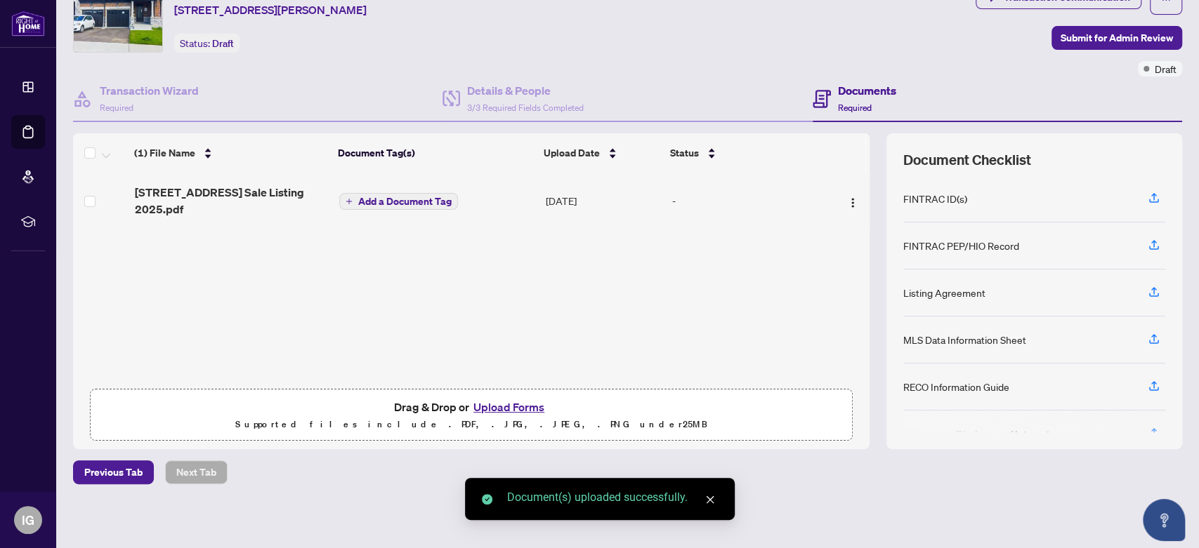
click at [491, 409] on button "Upload Forms" at bounding box center [508, 407] width 79 height 18
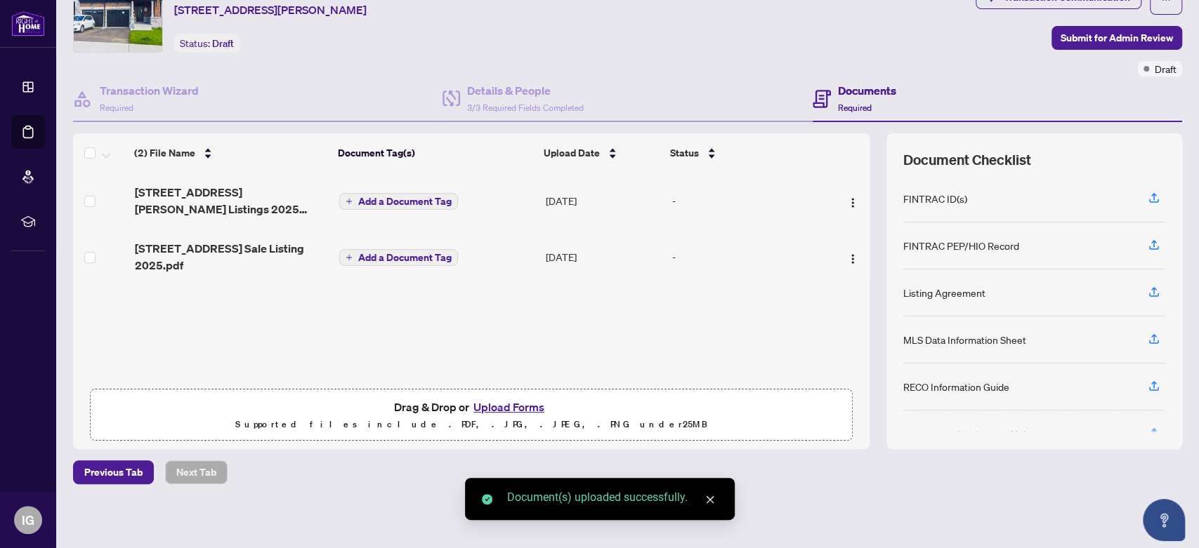
click at [521, 399] on button "Upload Forms" at bounding box center [508, 407] width 79 height 18
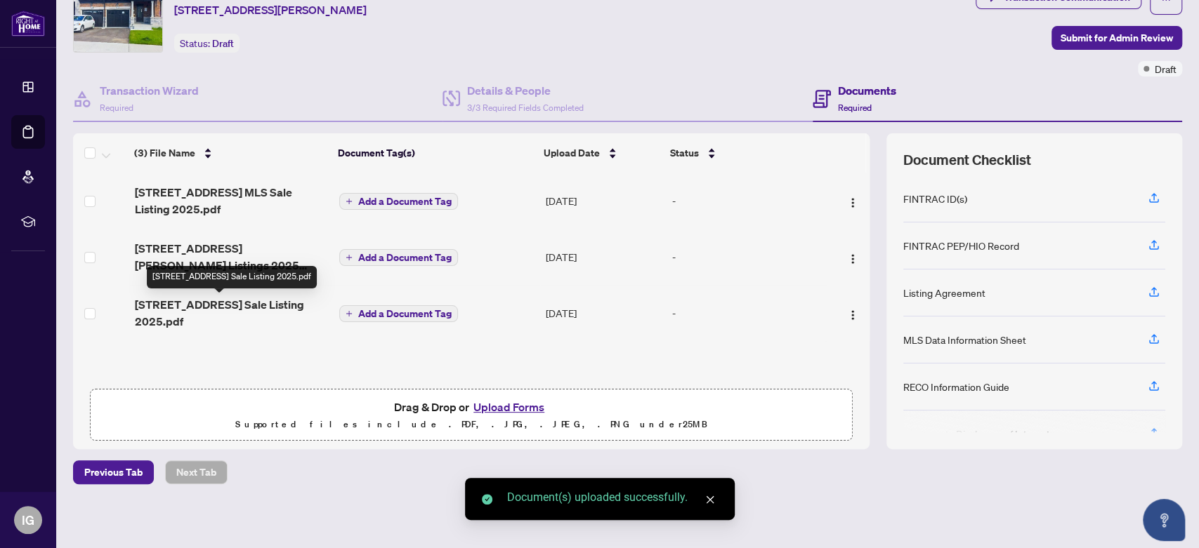
click at [285, 310] on span "2122 Dale Rd Sale Listing 2025.pdf" at bounding box center [230, 313] width 193 height 34
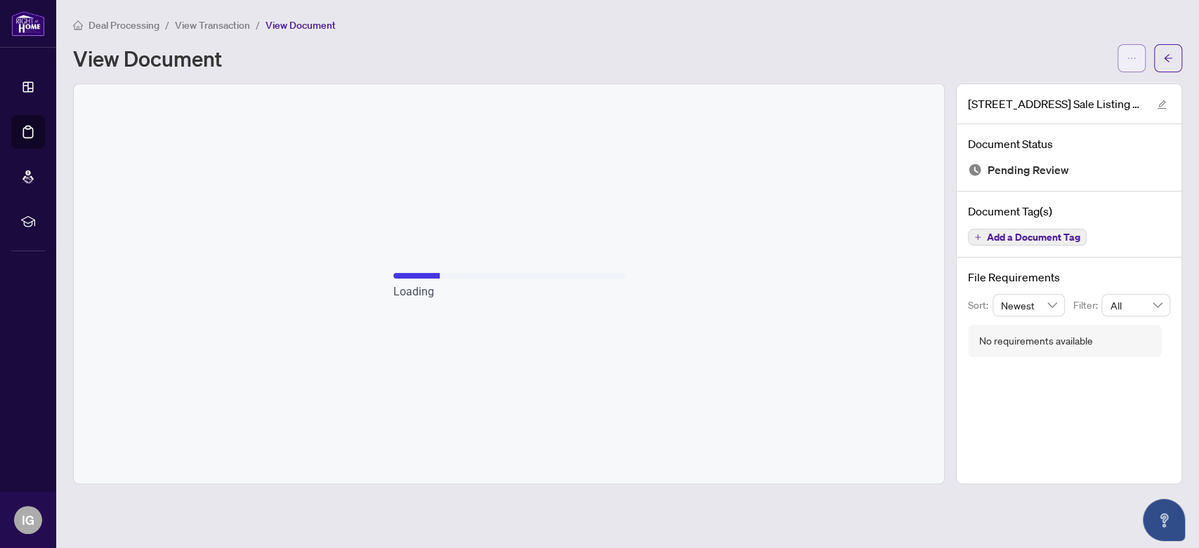
click at [1121, 58] on button "button" at bounding box center [1131, 58] width 28 height 28
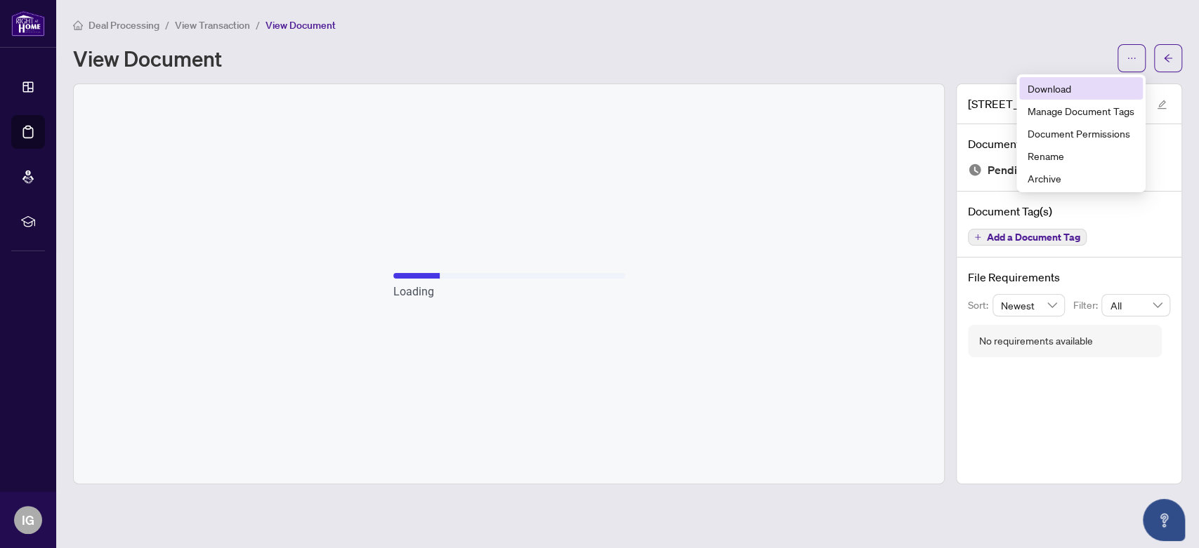
click at [1035, 88] on span "Download" at bounding box center [1080, 88] width 107 height 15
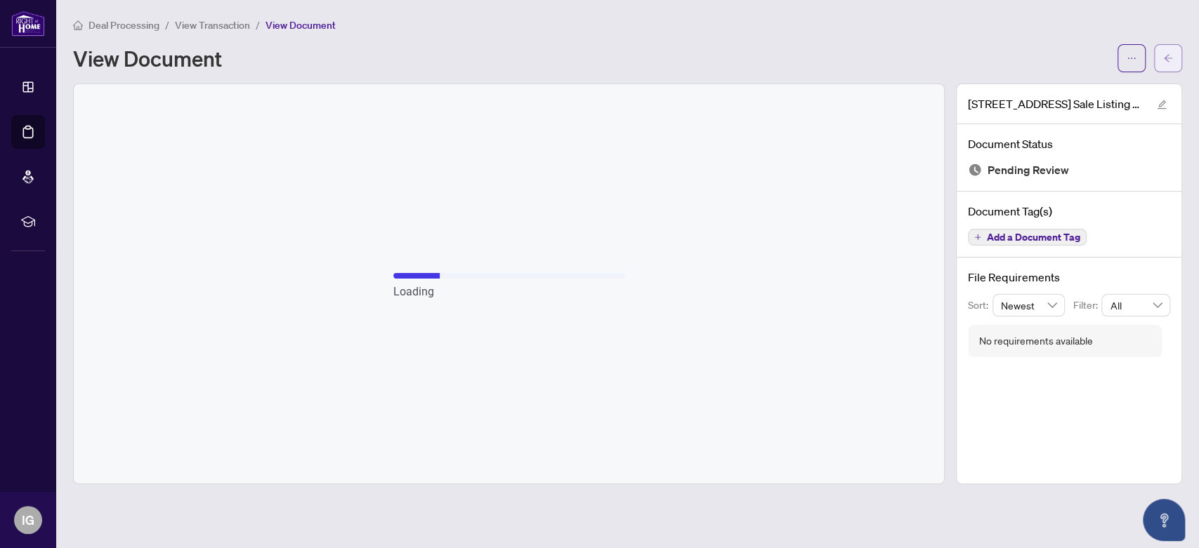
click at [1180, 49] on button "button" at bounding box center [1168, 58] width 28 height 28
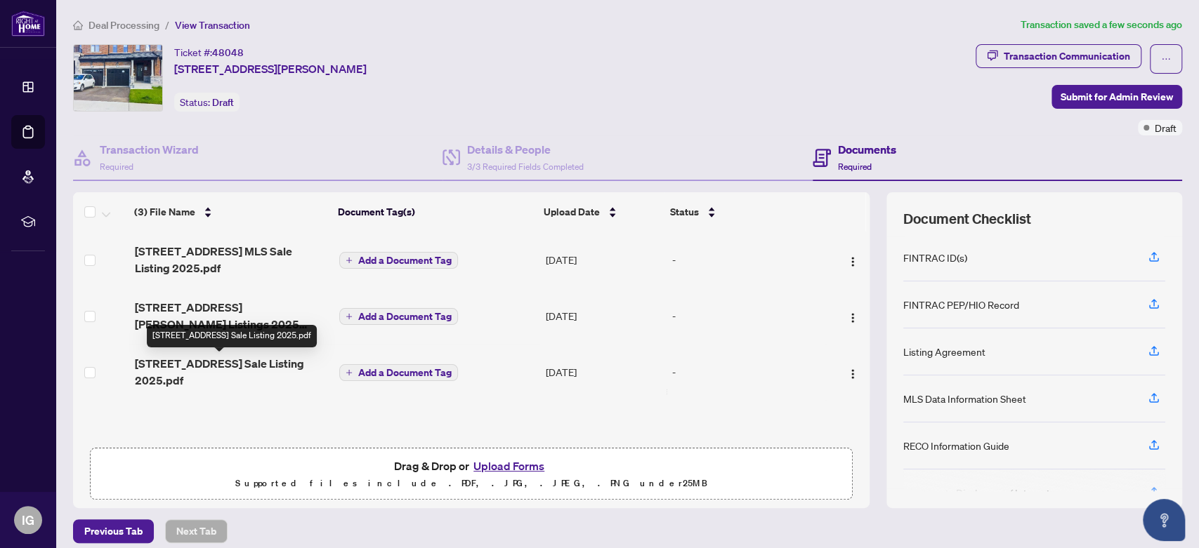
click at [199, 364] on span "2122 Dale Rd Sale Listing 2025.pdf" at bounding box center [230, 372] width 193 height 34
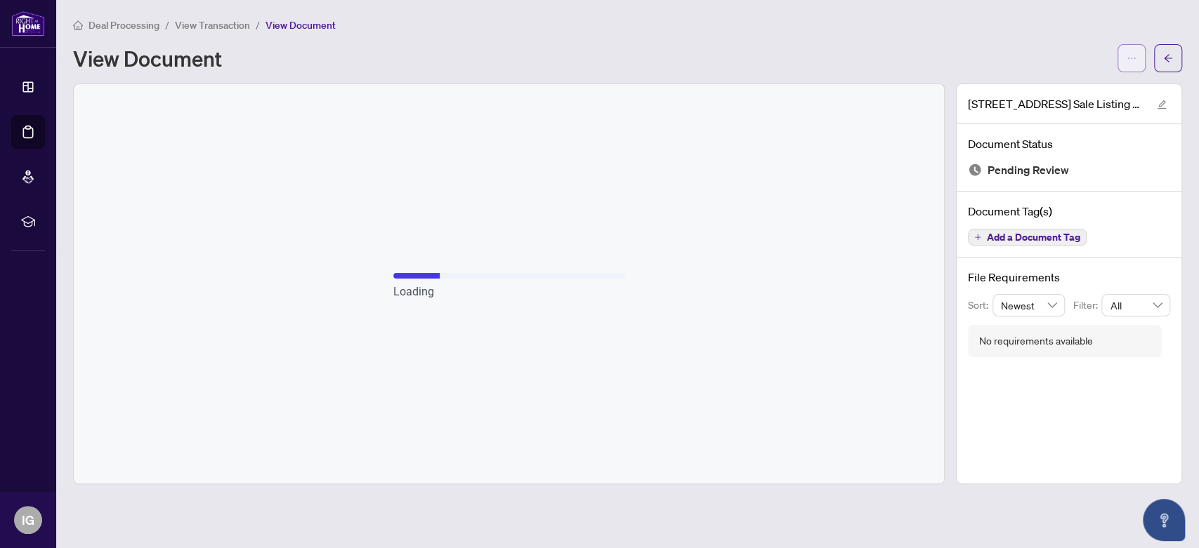
click at [1119, 50] on button "button" at bounding box center [1131, 58] width 28 height 28
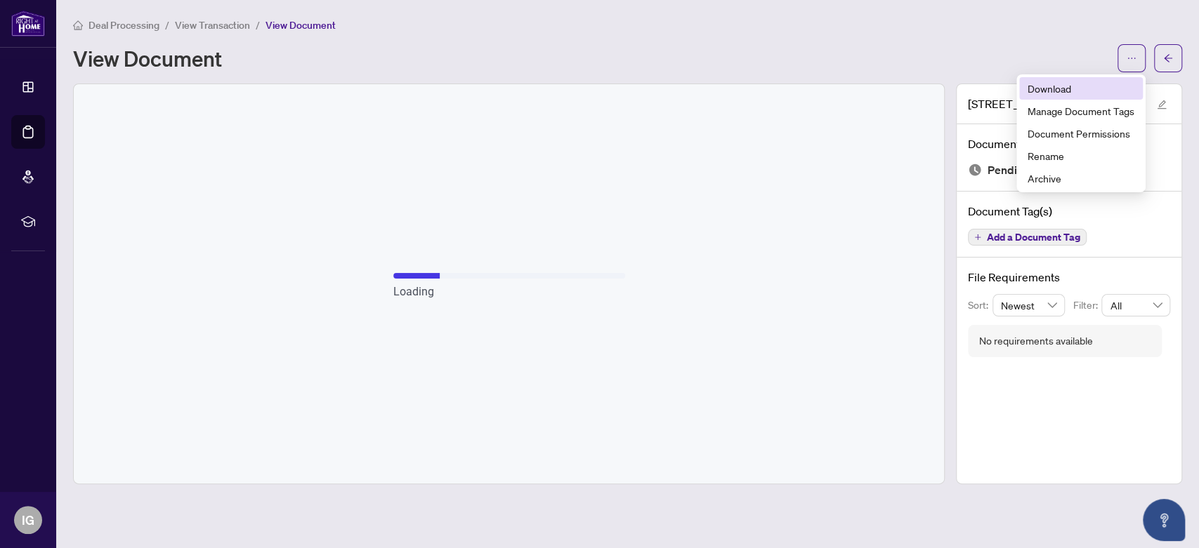
click at [1027, 88] on li "Download" at bounding box center [1081, 88] width 124 height 22
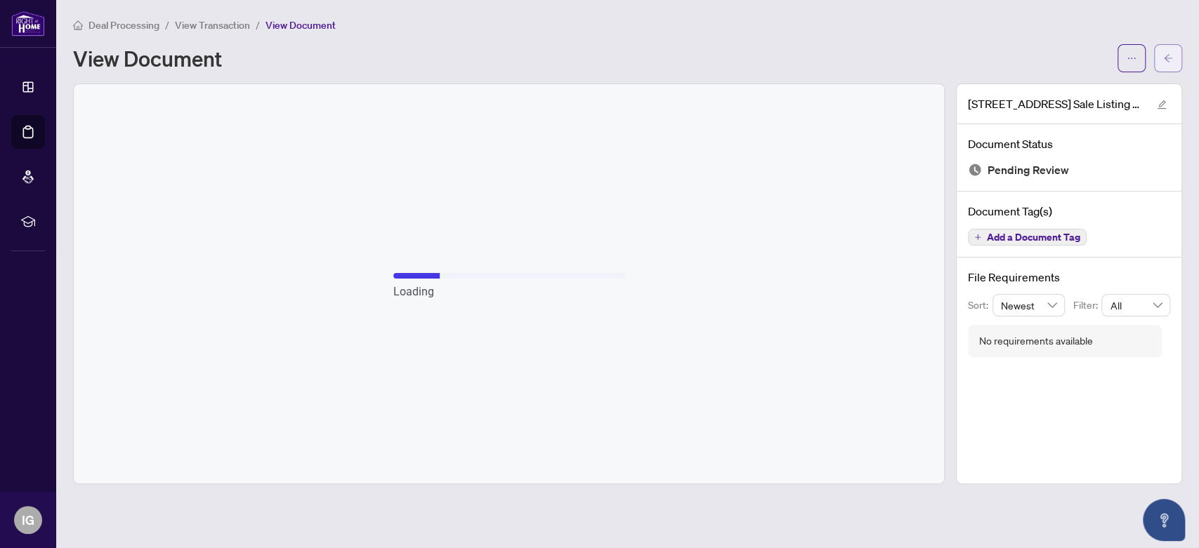
click at [1173, 65] on button "button" at bounding box center [1168, 58] width 28 height 28
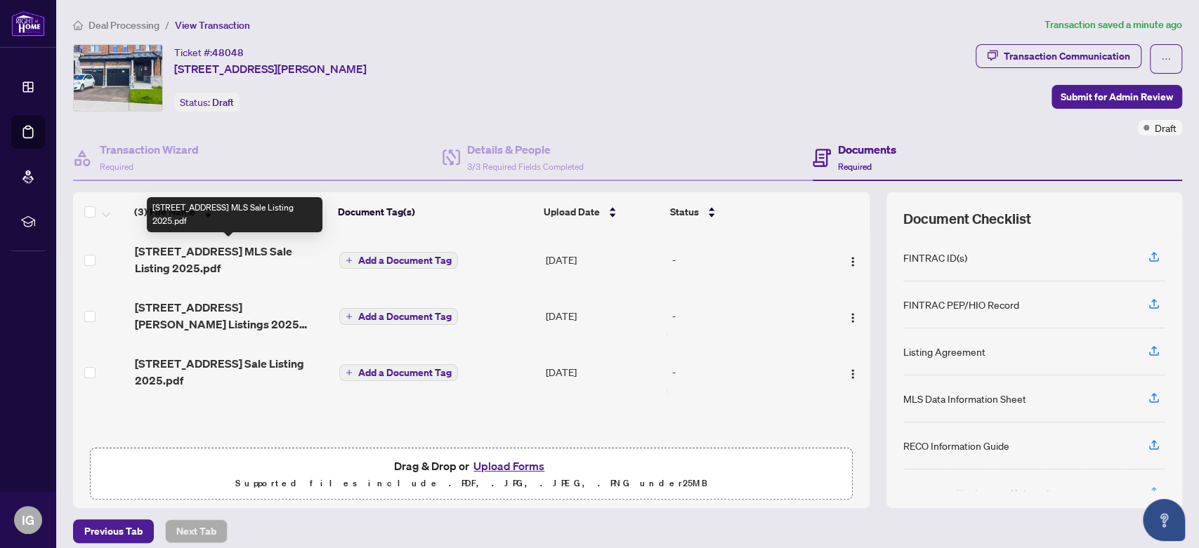
click at [206, 257] on span "2122 Dale Rd MLS Sale Listing 2025.pdf" at bounding box center [230, 260] width 193 height 34
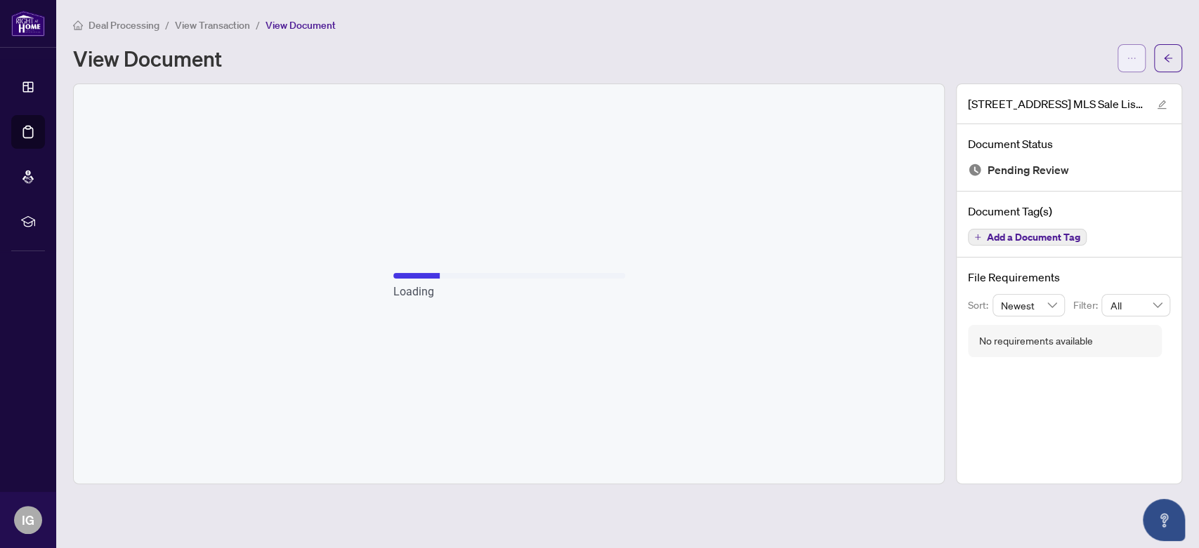
click at [1140, 58] on button "button" at bounding box center [1131, 58] width 28 height 28
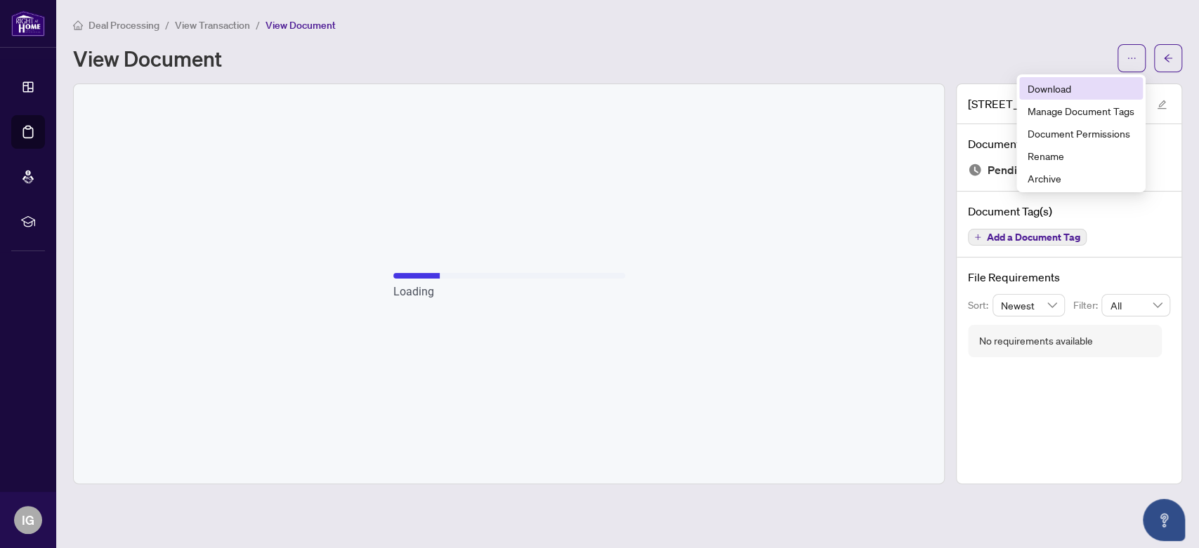
click at [1093, 83] on span "Download" at bounding box center [1080, 88] width 107 height 15
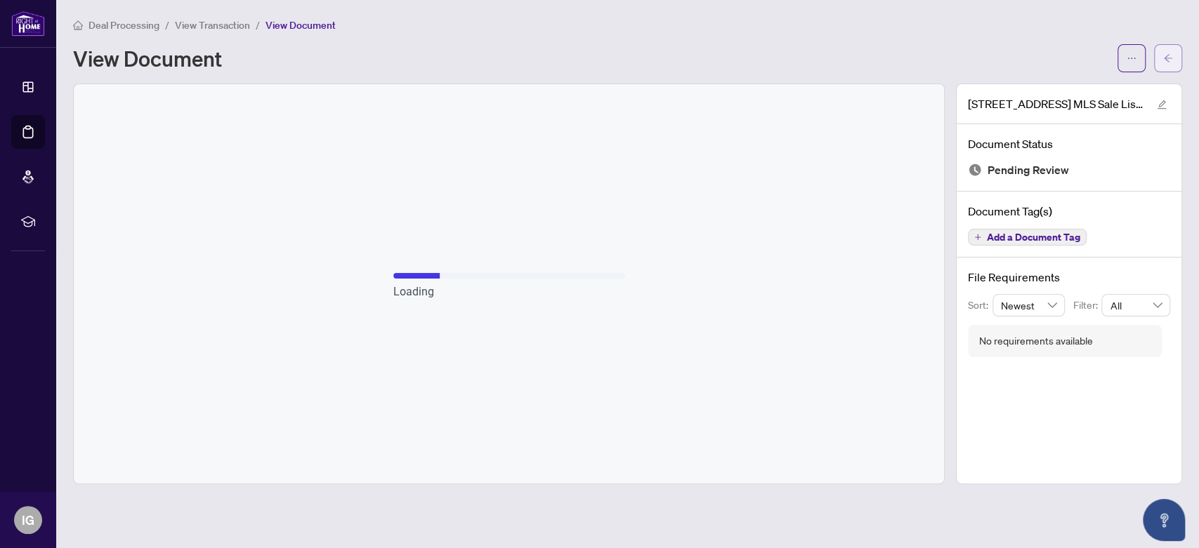
click at [1175, 52] on button "button" at bounding box center [1168, 58] width 28 height 28
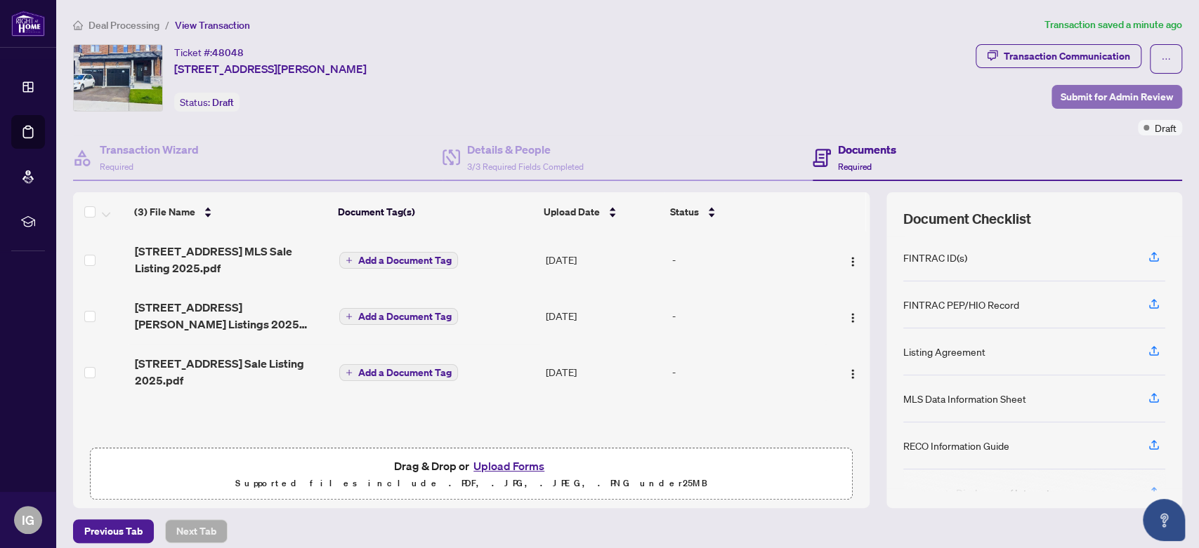
click at [1062, 92] on span "Submit for Admin Review" at bounding box center [1116, 97] width 112 height 22
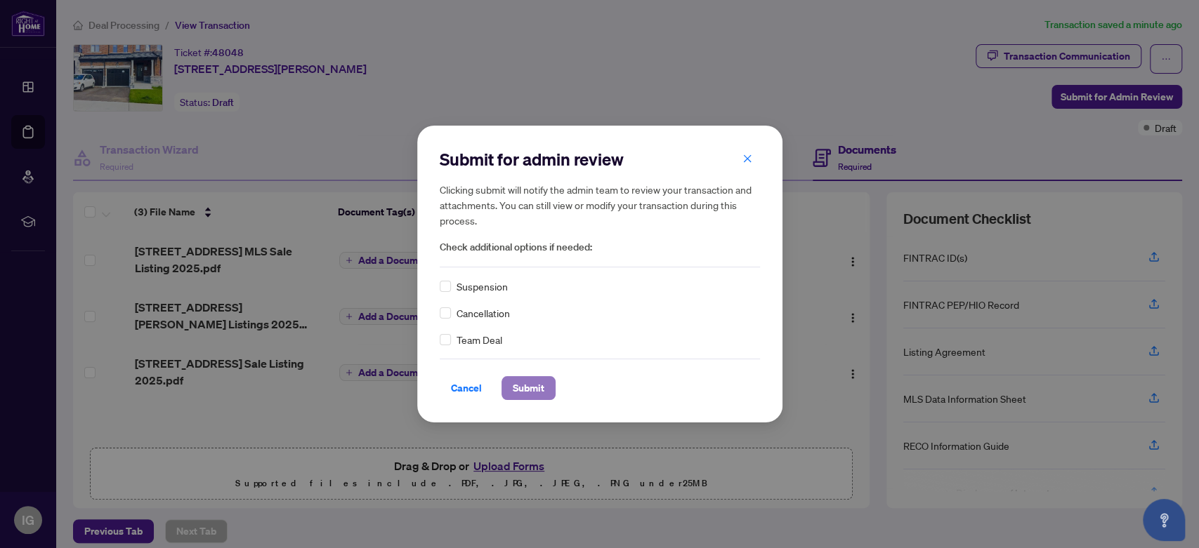
click at [534, 388] on span "Submit" at bounding box center [529, 388] width 32 height 22
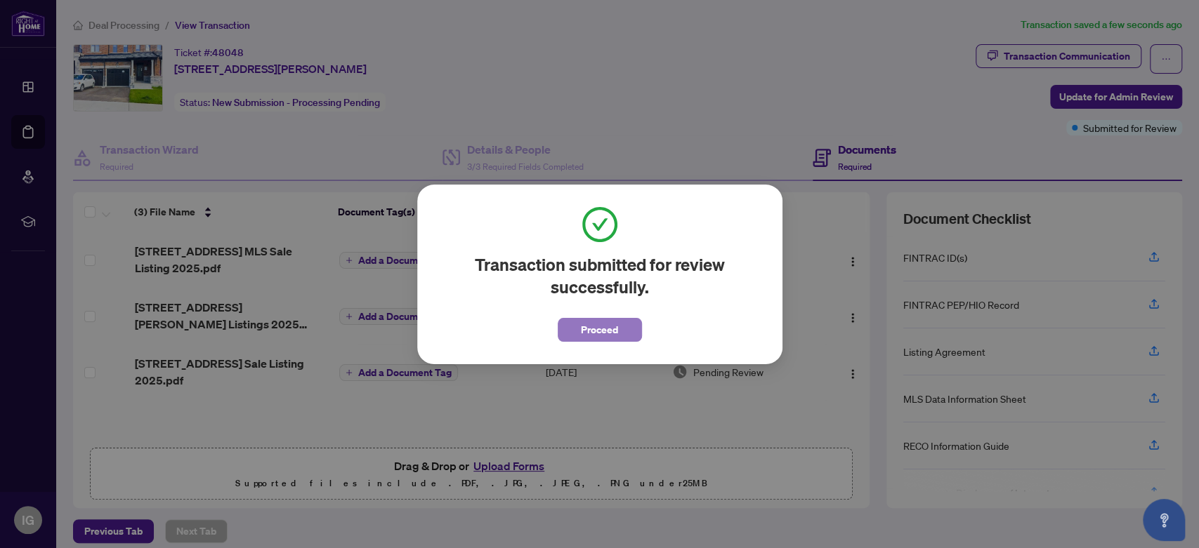
click at [579, 331] on button "Proceed" at bounding box center [599, 330] width 84 height 24
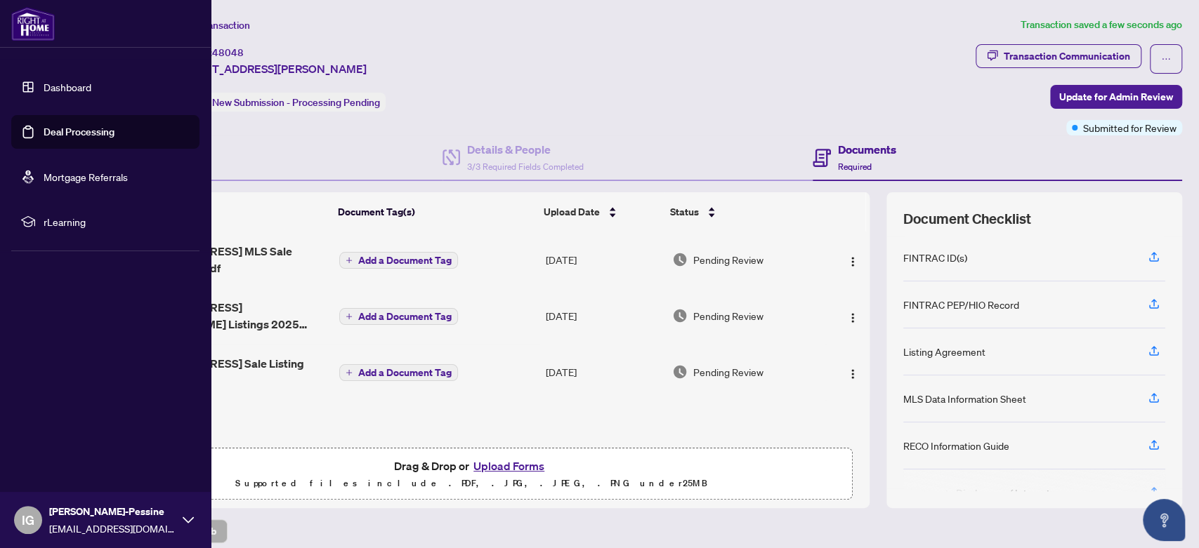
click at [91, 131] on link "Deal Processing" at bounding box center [79, 132] width 71 height 13
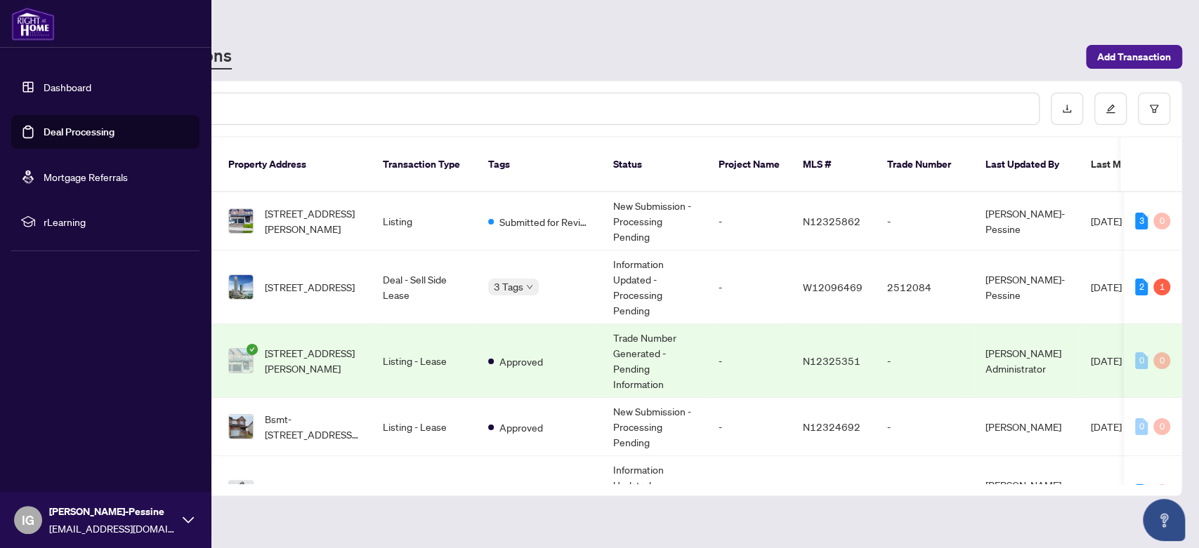
click at [45, 129] on link "Deal Processing" at bounding box center [79, 132] width 71 height 13
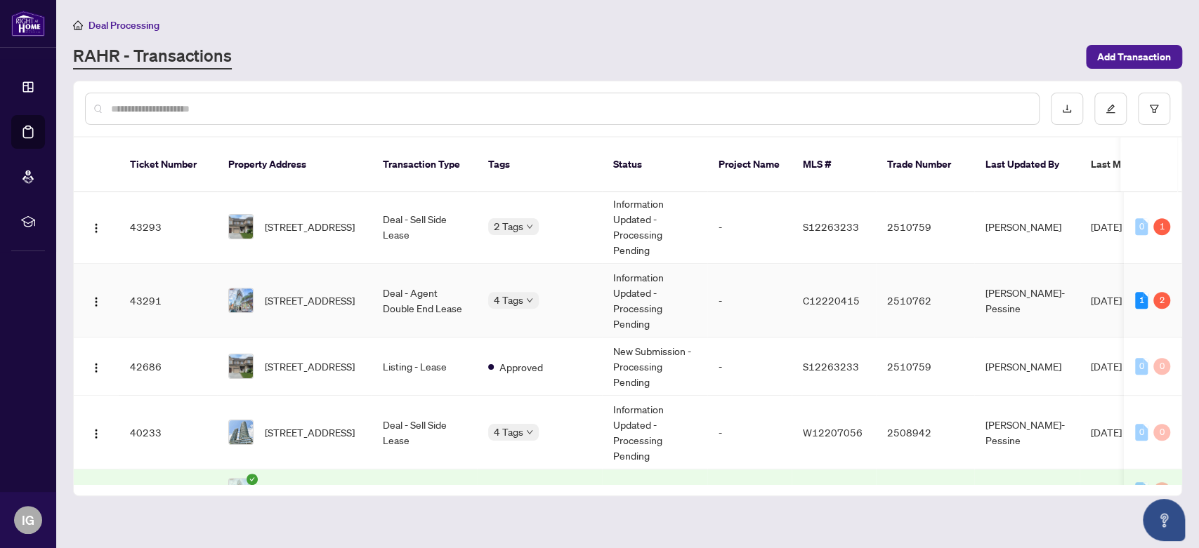
scroll to position [702, 0]
